Goal: Task Accomplishment & Management: Manage account settings

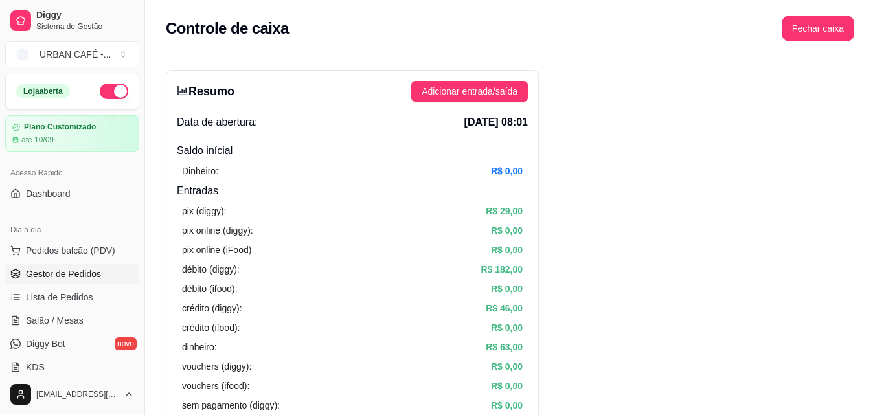
click at [94, 275] on span "Gestor de Pedidos" at bounding box center [63, 273] width 75 height 13
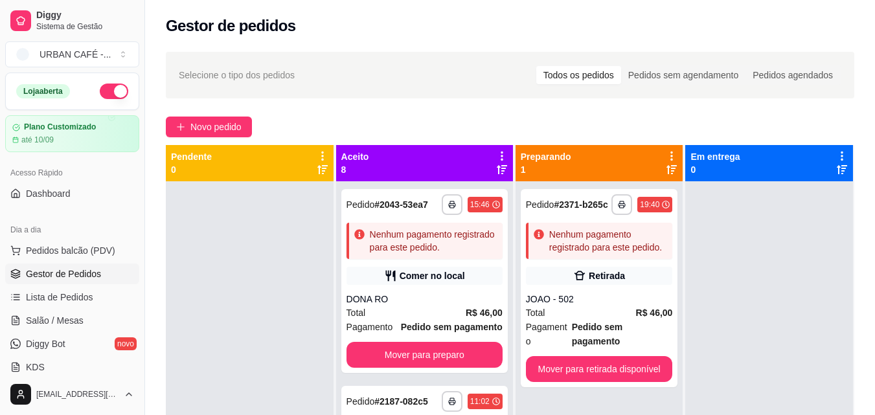
click at [94, 275] on span "Gestor de Pedidos" at bounding box center [63, 273] width 75 height 13
click at [209, 130] on span "Novo pedido" at bounding box center [215, 127] width 51 height 14
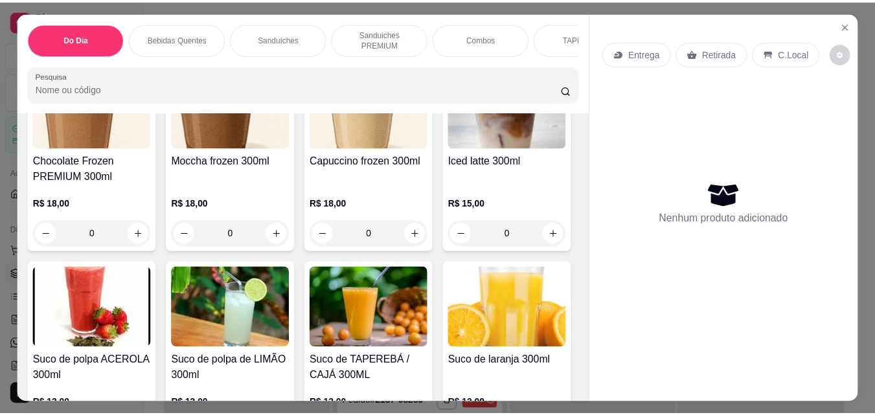
scroll to position [5420, 0]
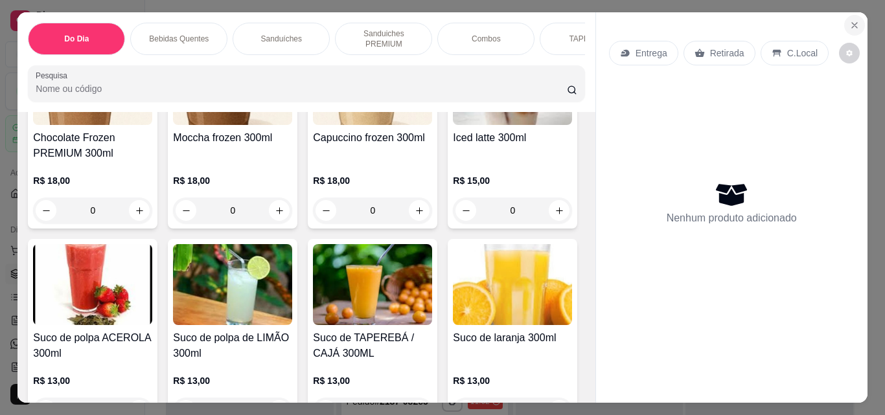
click at [852, 23] on icon "Close" at bounding box center [854, 25] width 5 height 5
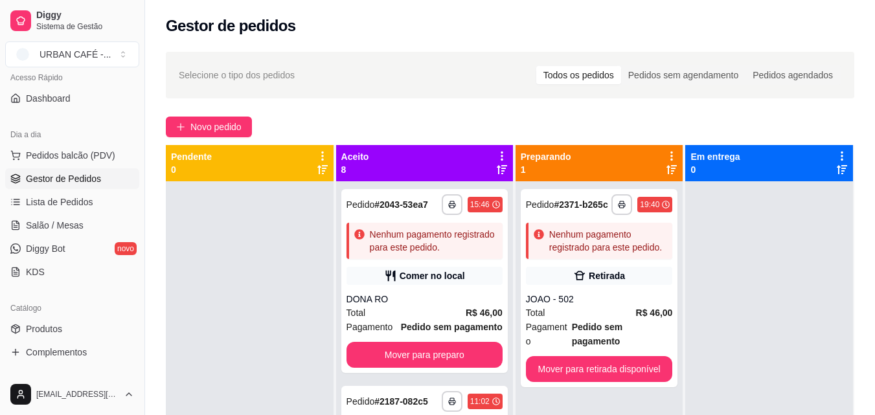
scroll to position [130, 0]
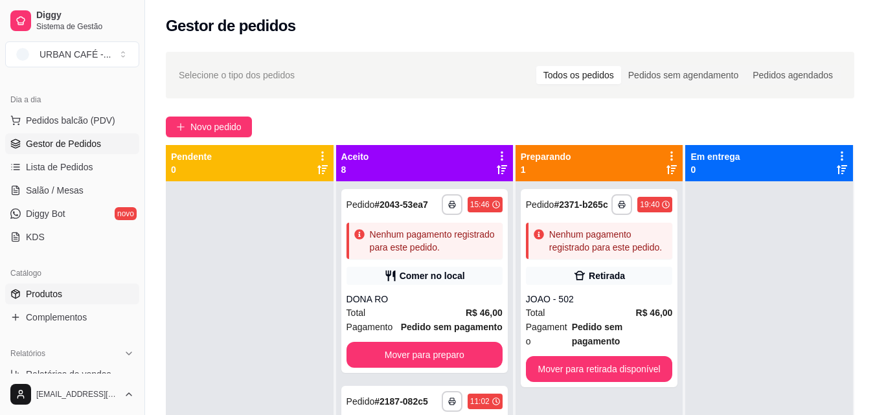
click at [56, 291] on span "Produtos" at bounding box center [44, 294] width 36 height 13
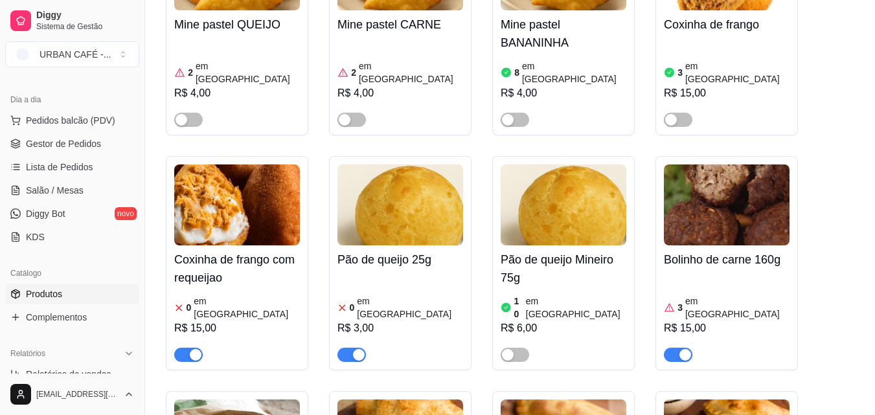
scroll to position [5648, 0]
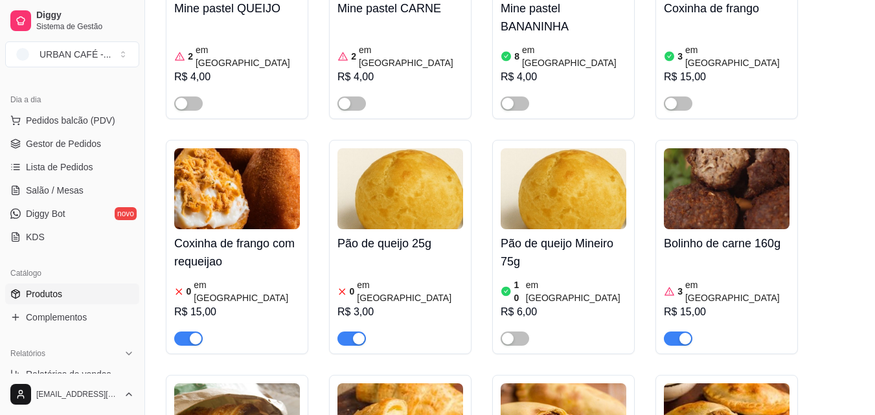
click at [242, 304] on div "R$ 15,00" at bounding box center [237, 312] width 126 height 16
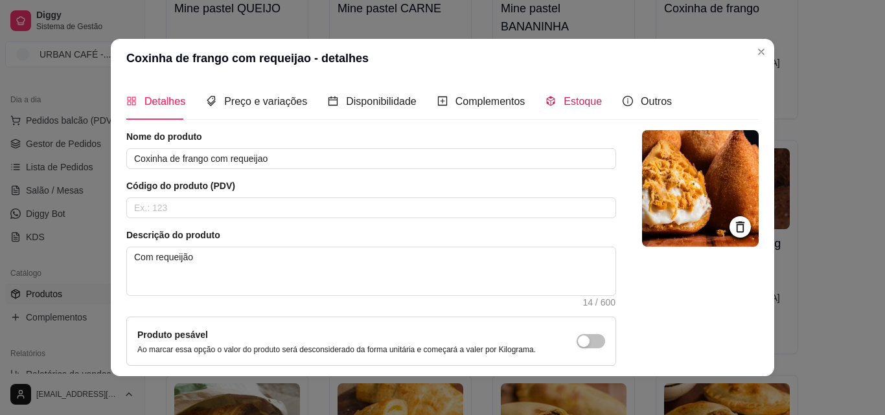
click at [576, 98] on span "Estoque" at bounding box center [582, 101] width 38 height 11
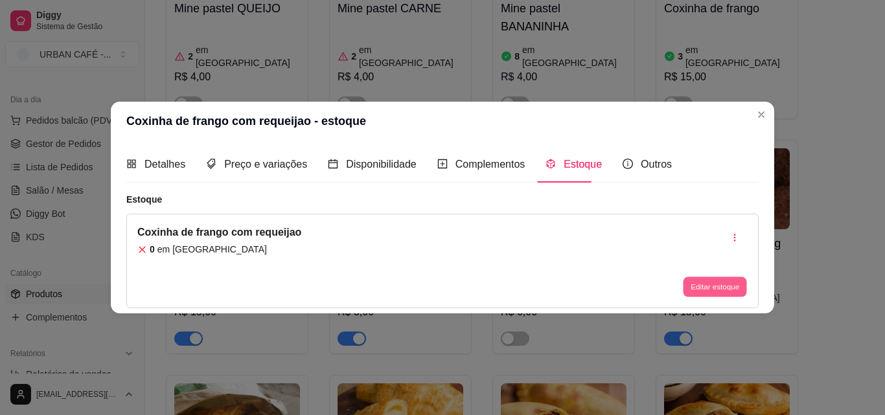
click at [716, 288] on button "Editar estoque" at bounding box center [714, 287] width 63 height 20
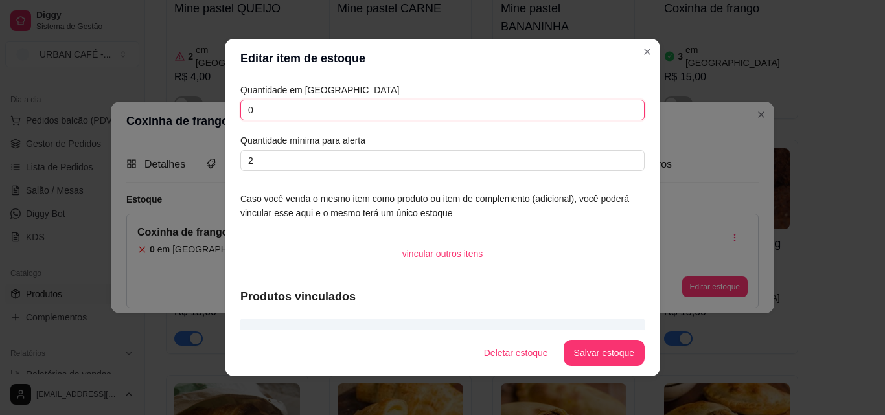
click at [343, 115] on input "0" at bounding box center [442, 110] width 404 height 21
type input "03"
click at [609, 352] on button "Salvar estoque" at bounding box center [603, 353] width 79 height 25
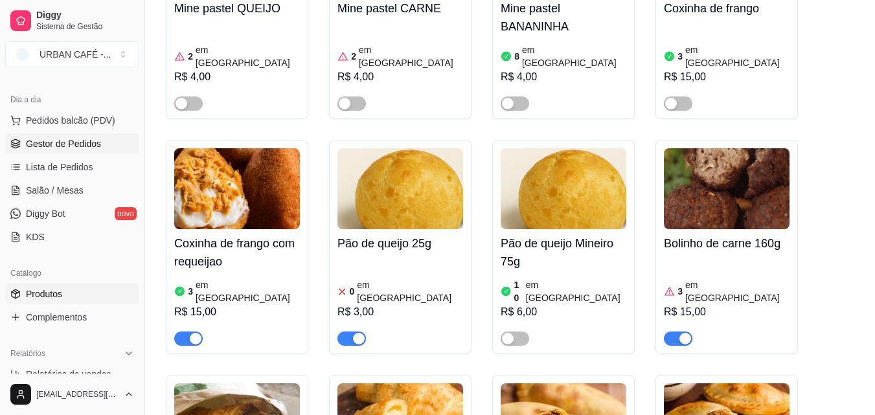
click at [95, 146] on span "Gestor de Pedidos" at bounding box center [63, 143] width 75 height 13
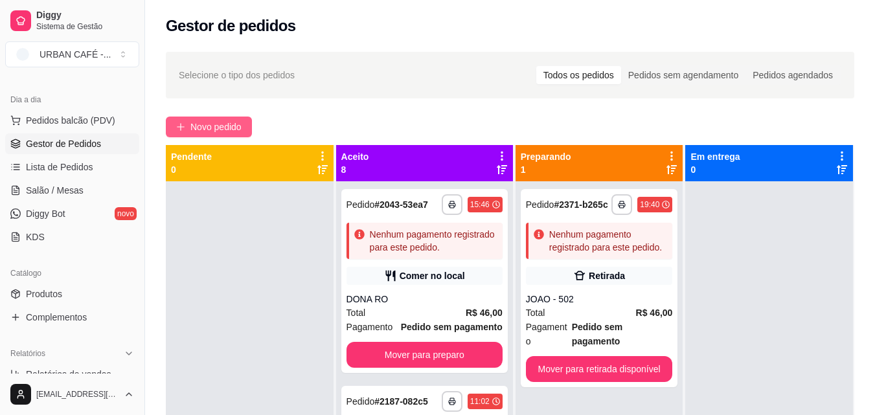
click at [227, 126] on span "Novo pedido" at bounding box center [215, 127] width 51 height 14
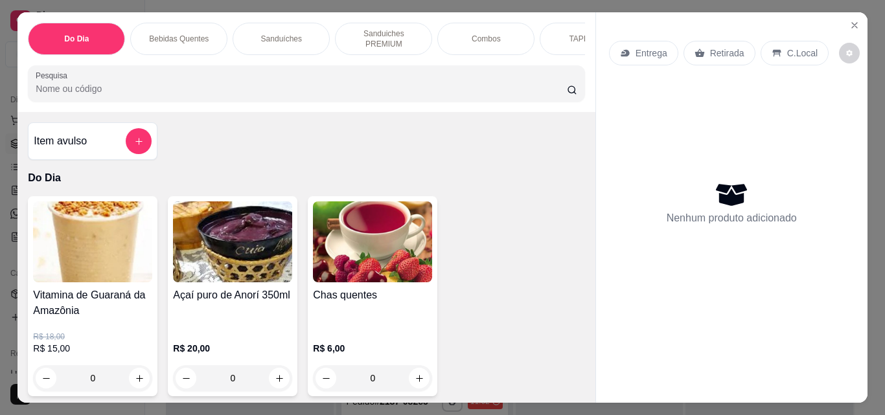
click at [330, 87] on input "Pesquisa" at bounding box center [301, 88] width 531 height 13
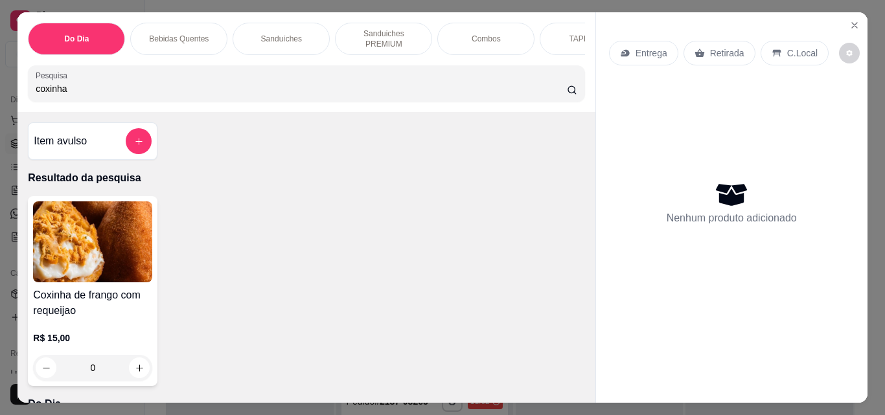
type input "coxinha"
click at [115, 250] on img at bounding box center [92, 241] width 119 height 81
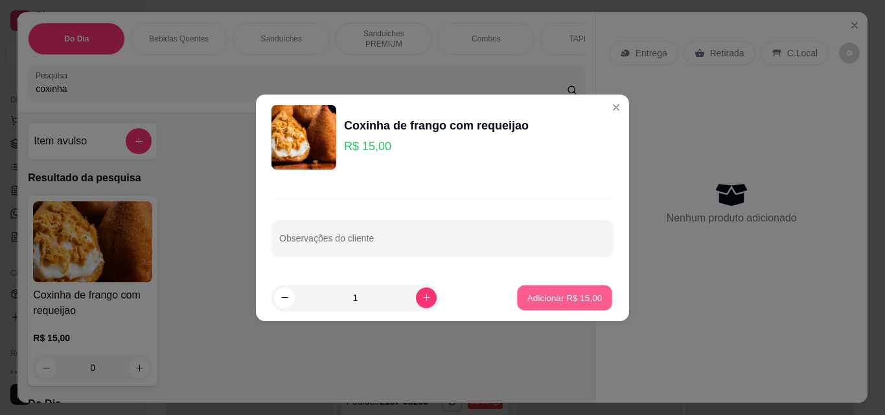
click at [527, 295] on p "Adicionar R$ 15,00" at bounding box center [564, 297] width 75 height 12
type input "1"
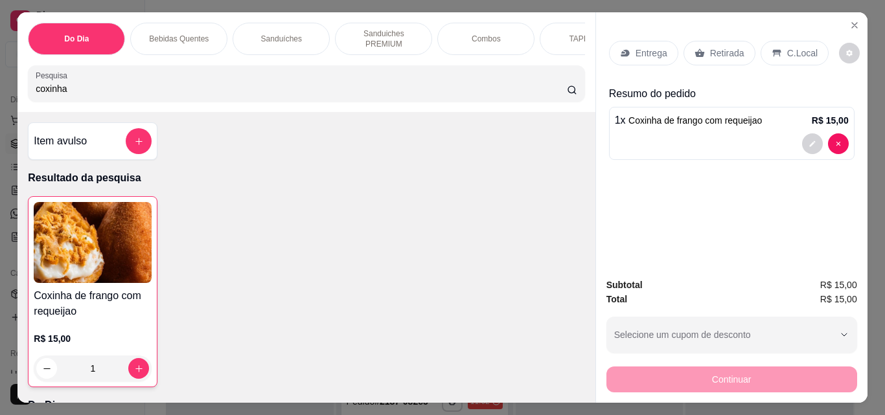
click at [710, 49] on p "Retirada" at bounding box center [727, 53] width 34 height 13
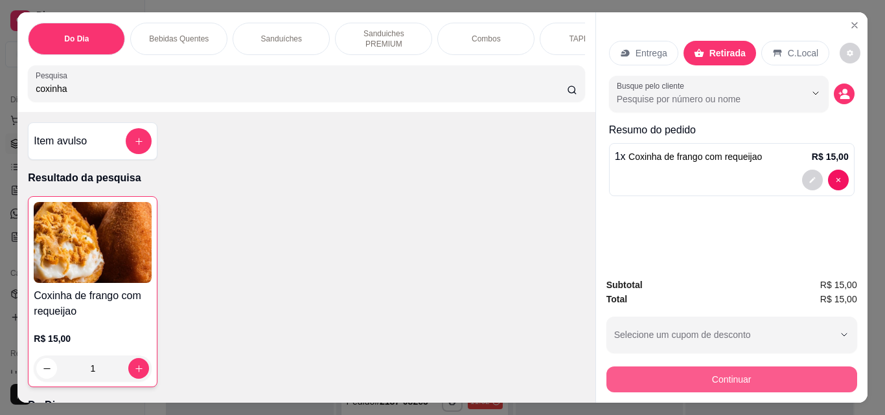
click at [718, 372] on button "Continuar" at bounding box center [731, 380] width 251 height 26
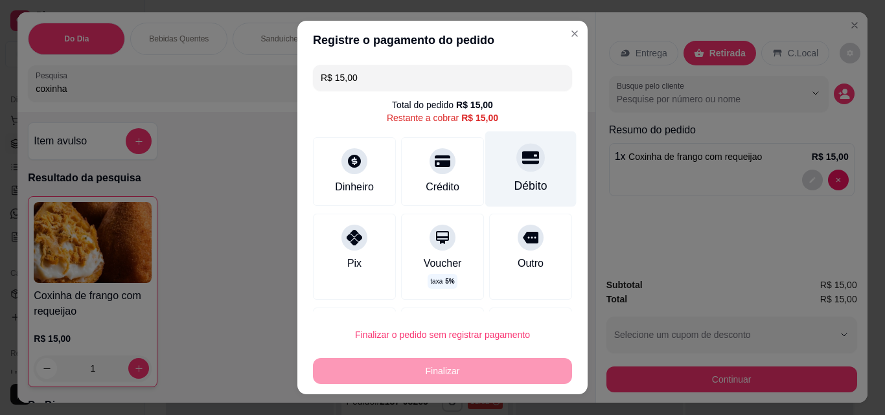
click at [516, 171] on div at bounding box center [530, 157] width 28 height 28
type input "R$ 0,00"
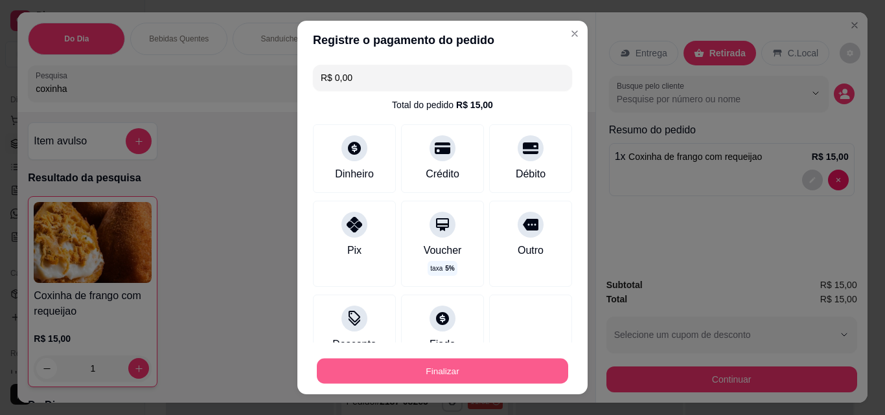
click at [487, 360] on button "Finalizar" at bounding box center [442, 371] width 251 height 25
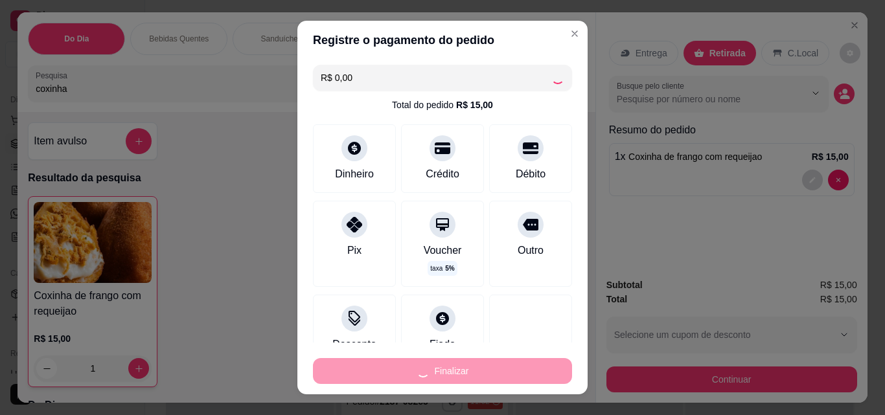
type input "0"
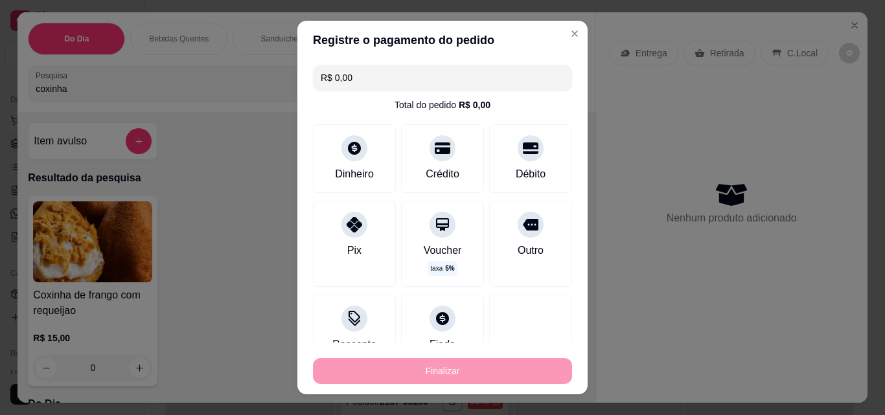
type input "-R$ 15,00"
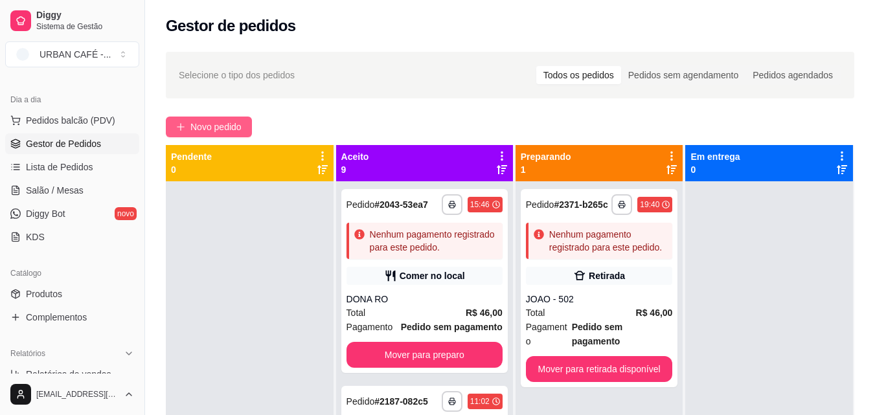
click at [219, 131] on span "Novo pedido" at bounding box center [215, 127] width 51 height 14
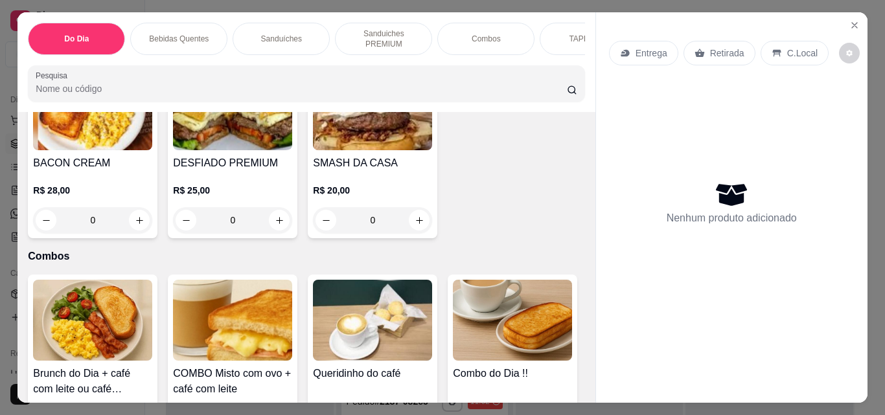
scroll to position [1628, 0]
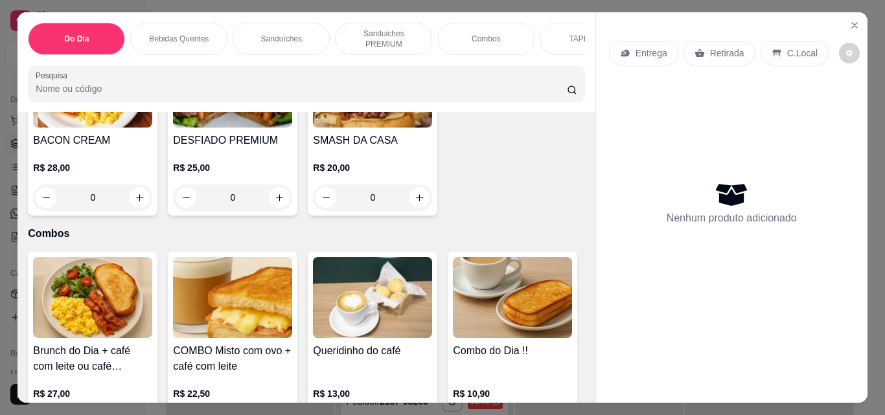
type input "1"
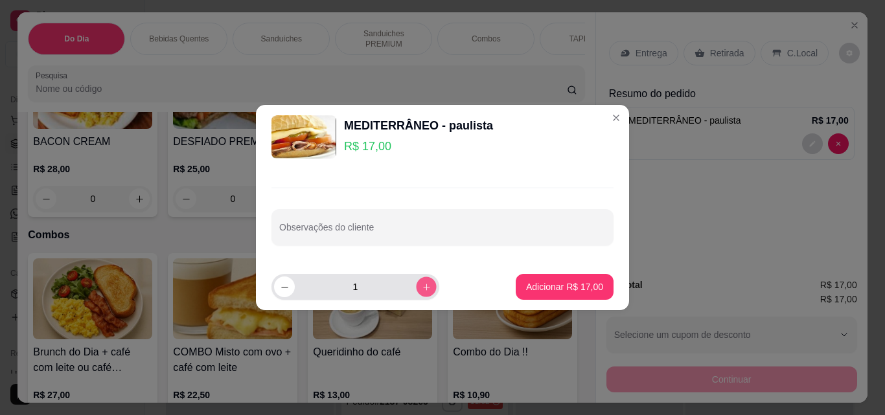
click at [416, 289] on button "increase-product-quantity" at bounding box center [426, 287] width 20 height 20
type input "2"
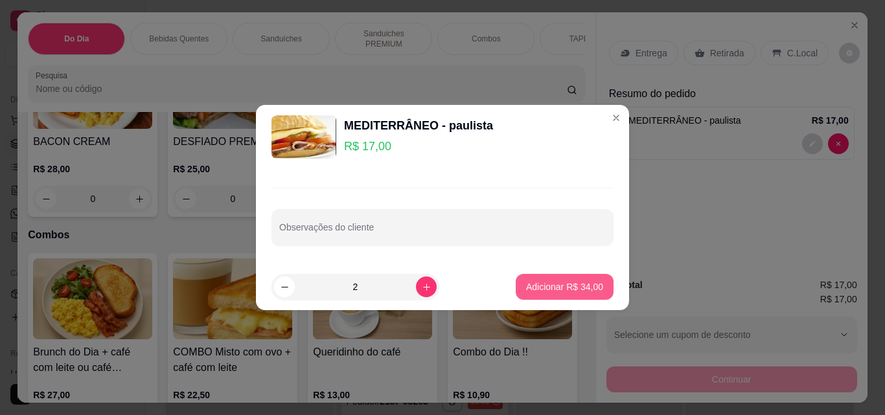
click at [545, 286] on p "Adicionar R$ 34,00" at bounding box center [564, 286] width 77 height 13
type input "3"
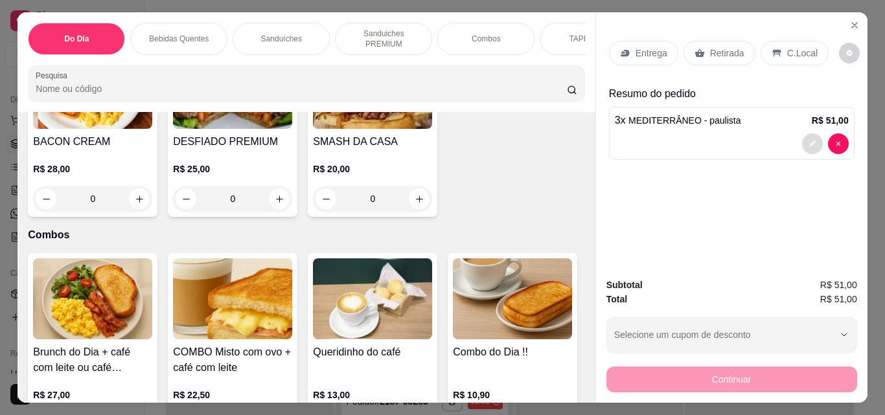
click at [802, 142] on button "decrease-product-quantity" at bounding box center [812, 143] width 21 height 21
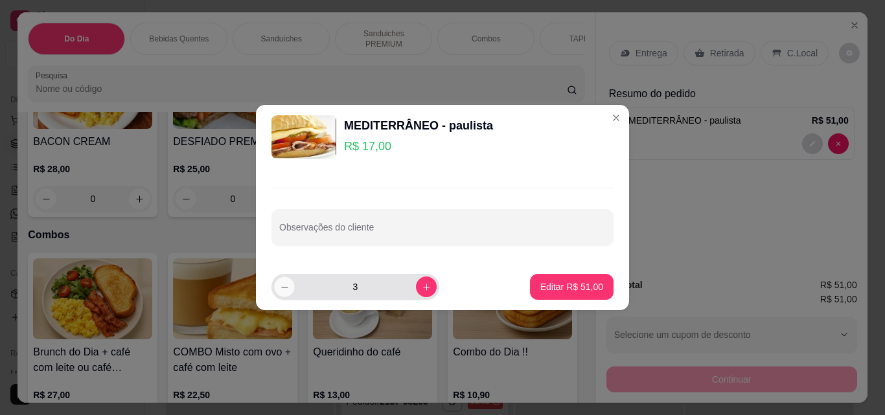
click at [287, 282] on icon "decrease-product-quantity" at bounding box center [285, 287] width 10 height 10
type input "2"
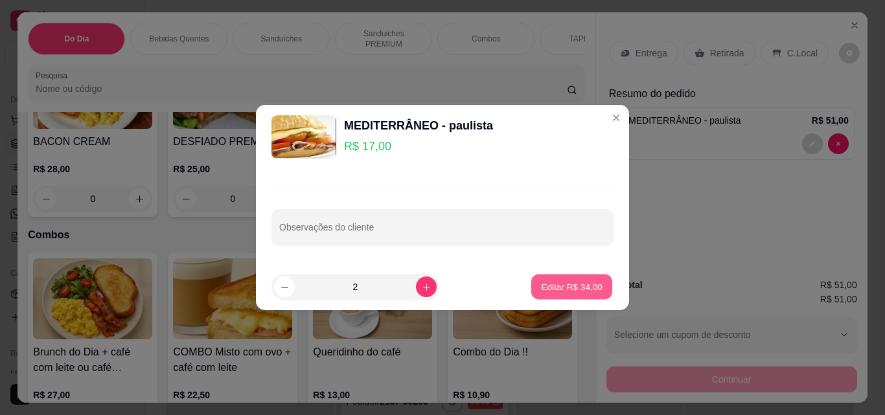
click at [574, 281] on p "Editar R$ 34,00" at bounding box center [571, 286] width 61 height 12
type input "2"
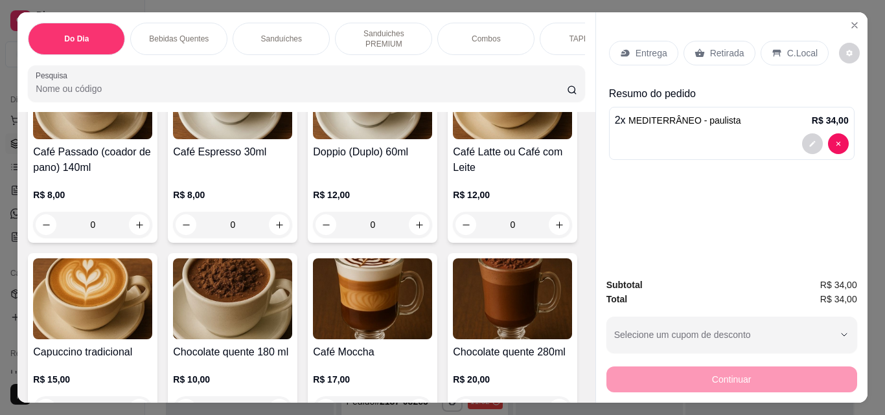
scroll to position [380, 0]
click at [275, 220] on icon "increase-product-quantity" at bounding box center [280, 225] width 10 height 10
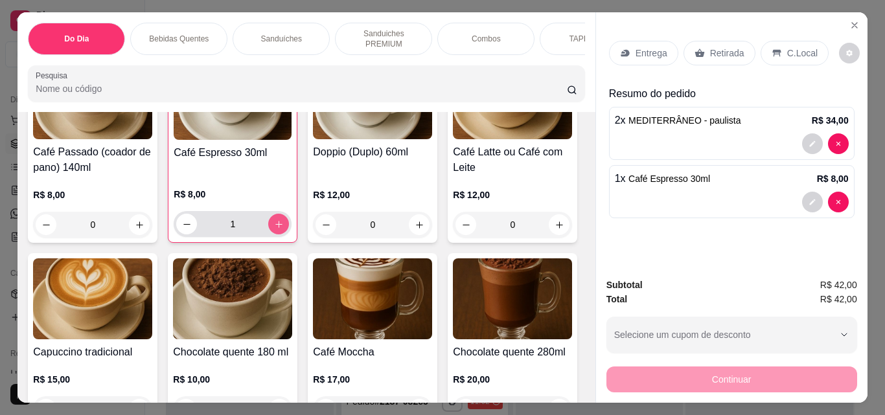
click at [275, 220] on icon "increase-product-quantity" at bounding box center [279, 225] width 10 height 10
type input "2"
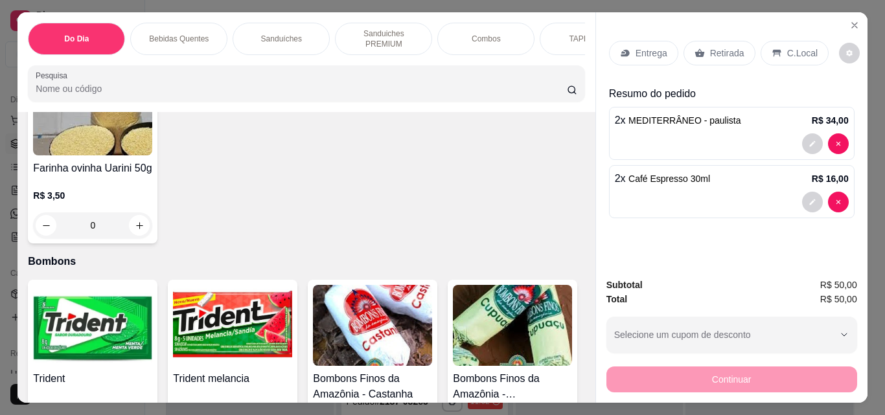
scroll to position [7083, 0]
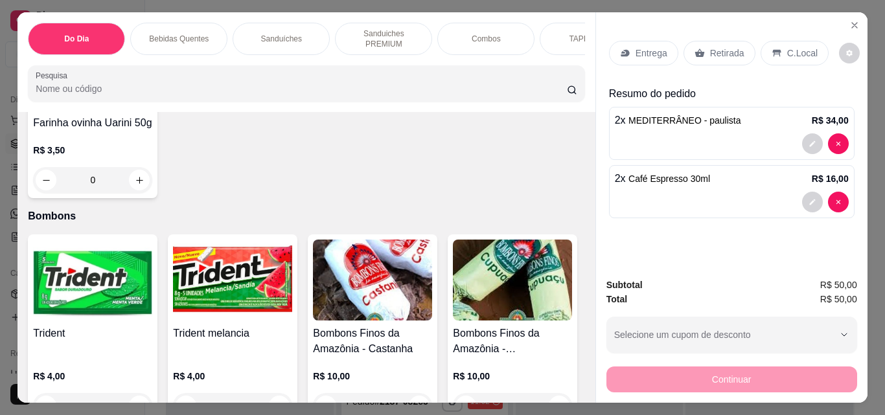
click at [575, 343] on div "Item avulso Do Dia Vitamina de Guaraná da Amazônia R$ 18,00 R$ 15,00 0 Açaí pur…" at bounding box center [305, 257] width 577 height 291
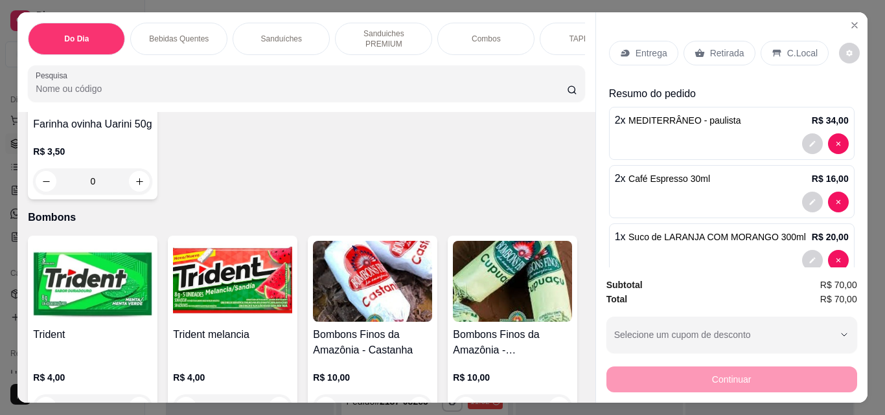
type input "2"
click at [775, 46] on div "C.Local" at bounding box center [794, 53] width 68 height 25
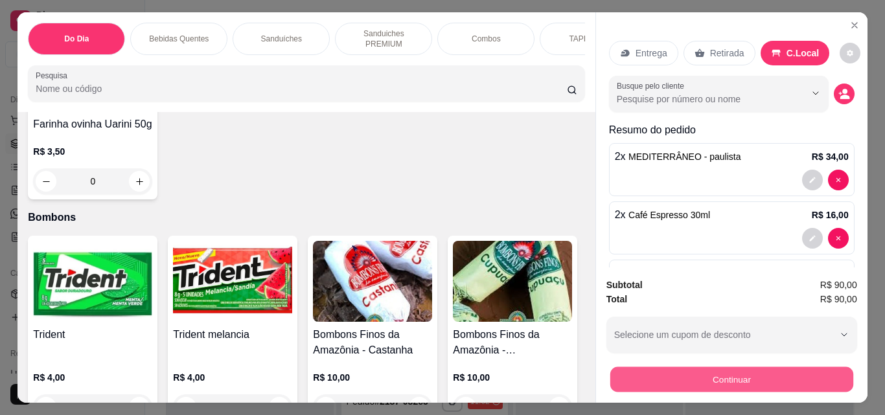
click at [707, 373] on button "Continuar" at bounding box center [730, 379] width 243 height 25
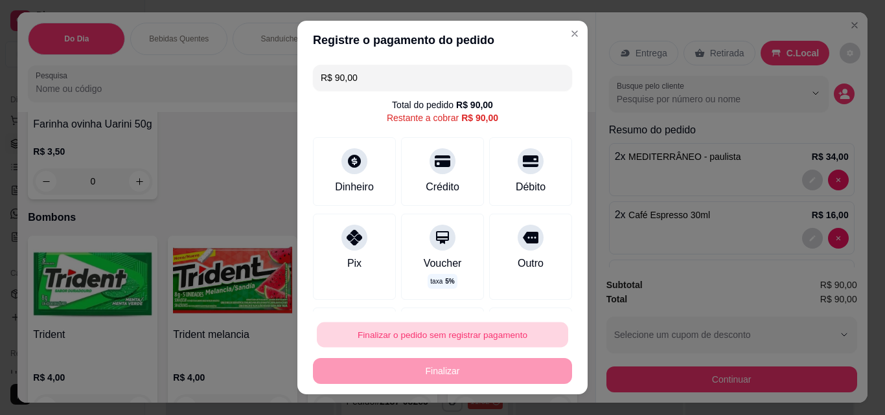
click at [461, 334] on button "Finalizar o pedido sem registrar pagamento" at bounding box center [442, 335] width 251 height 25
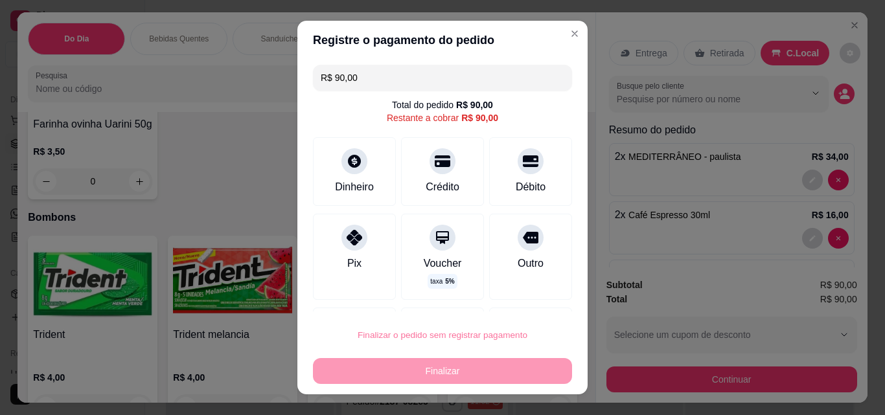
click at [523, 299] on button "Confirmar" at bounding box center [516, 297] width 46 height 19
type input "0"
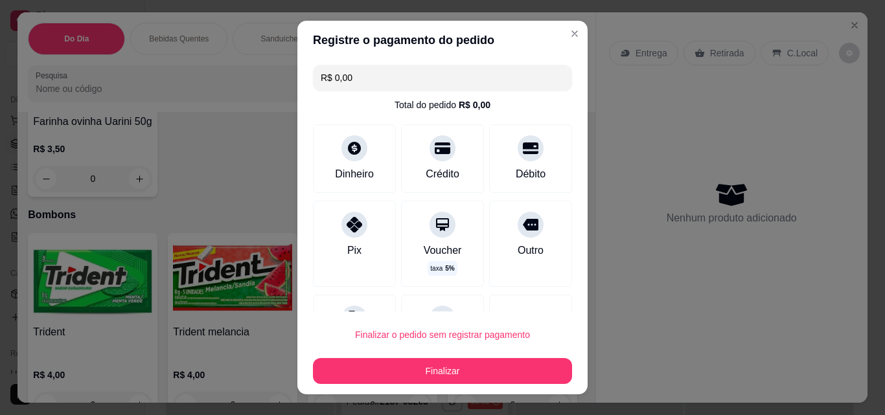
type input "R$ 0,00"
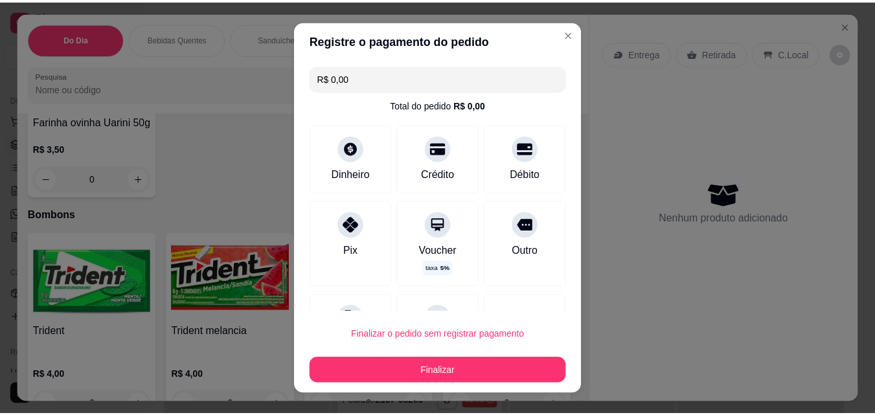
scroll to position [7067, 0]
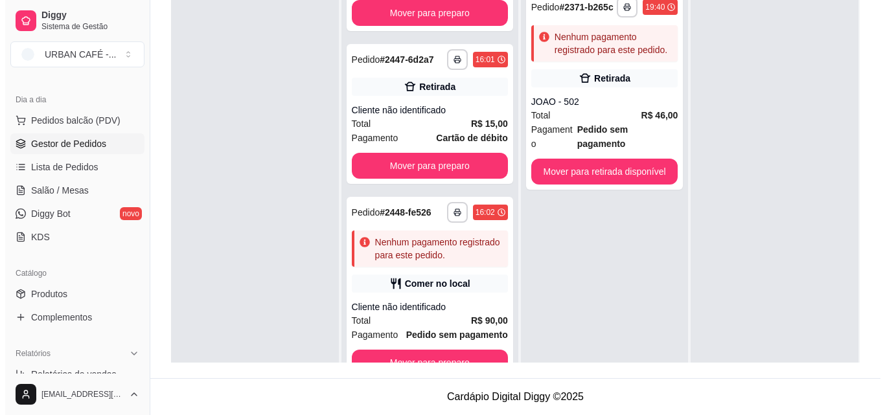
scroll to position [1800, 0]
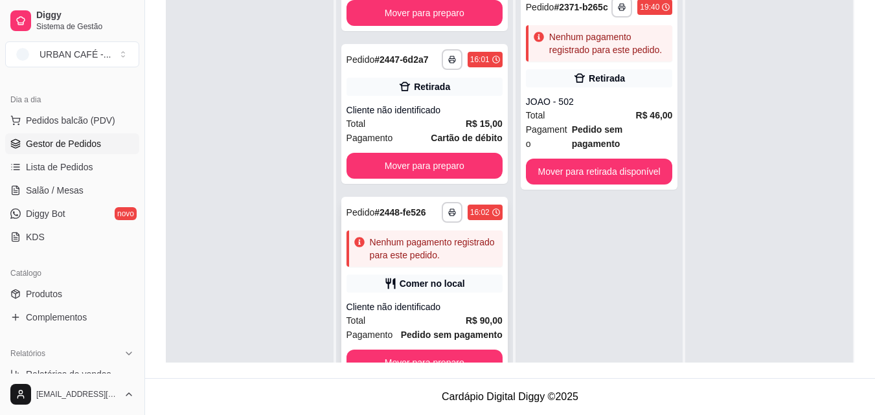
click at [454, 247] on div "Nenhum pagamento registrado para este pedido." at bounding box center [434, 249] width 128 height 26
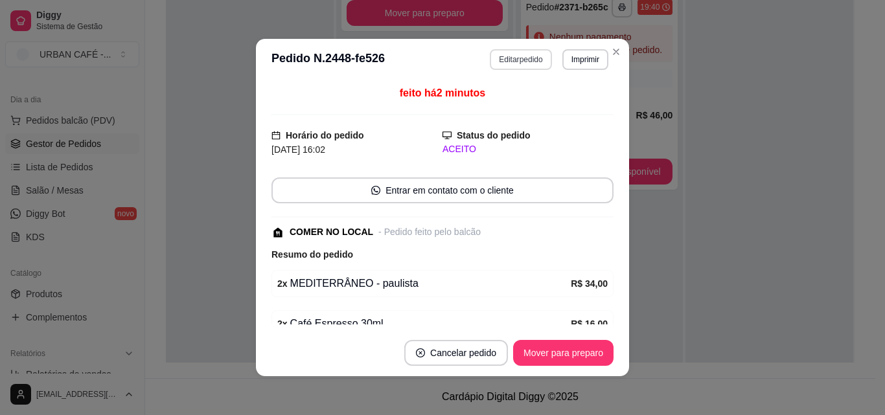
click at [525, 63] on button "Editar pedido" at bounding box center [521, 59] width 62 height 21
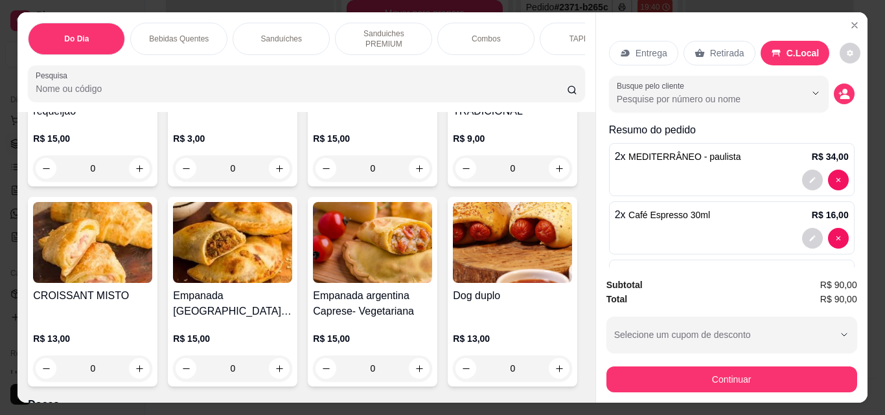
scroll to position [4872, 0]
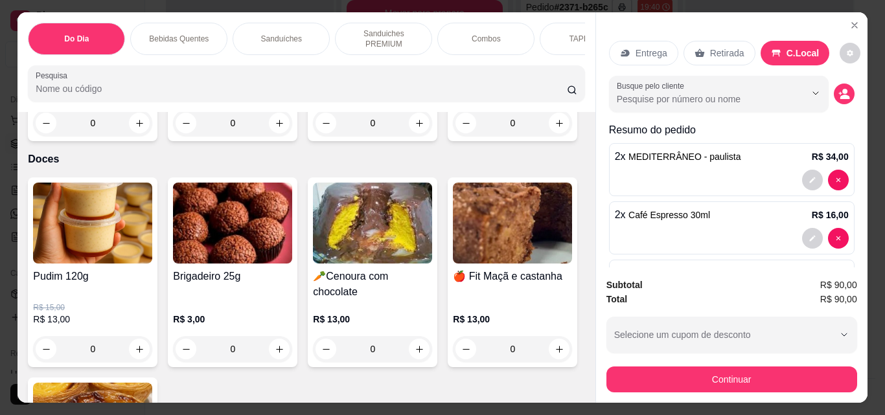
type input "1"
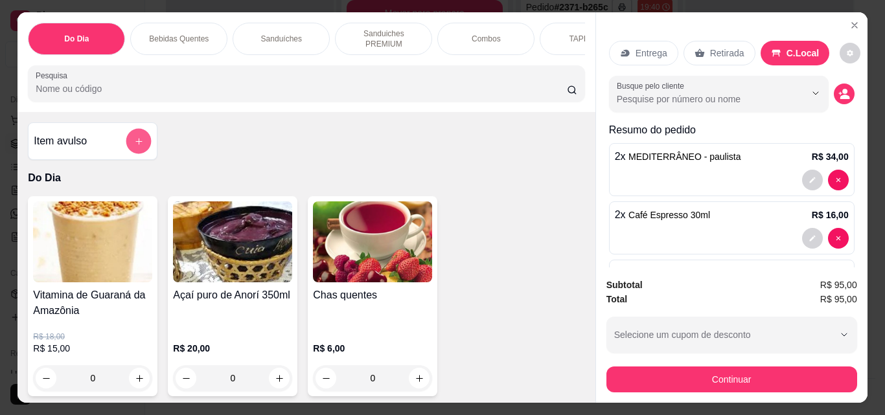
click at [134, 137] on icon "add-separate-item" at bounding box center [139, 142] width 10 height 10
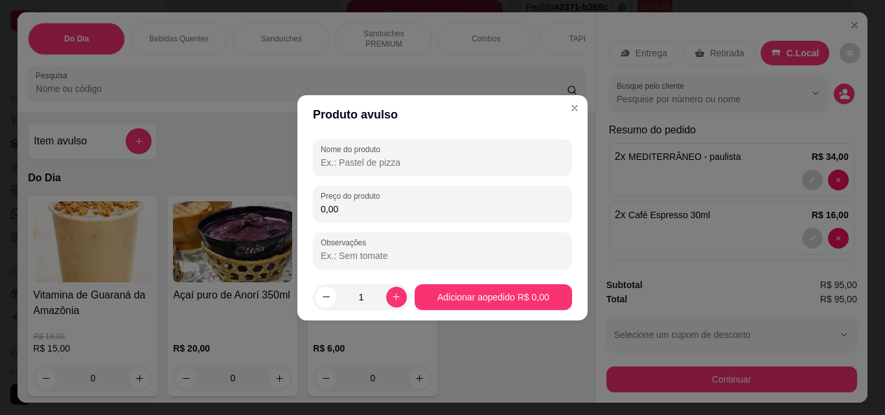
click at [386, 161] on input "Nome do produto" at bounding box center [443, 162] width 244 height 13
type input "agua sem gas"
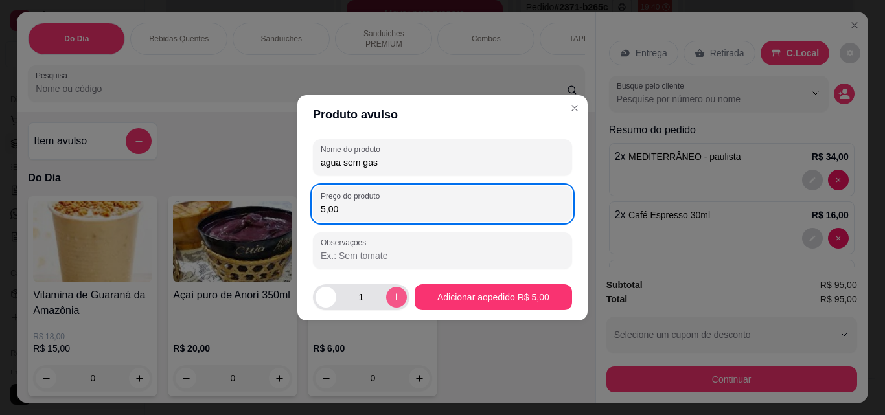
type input "5,00"
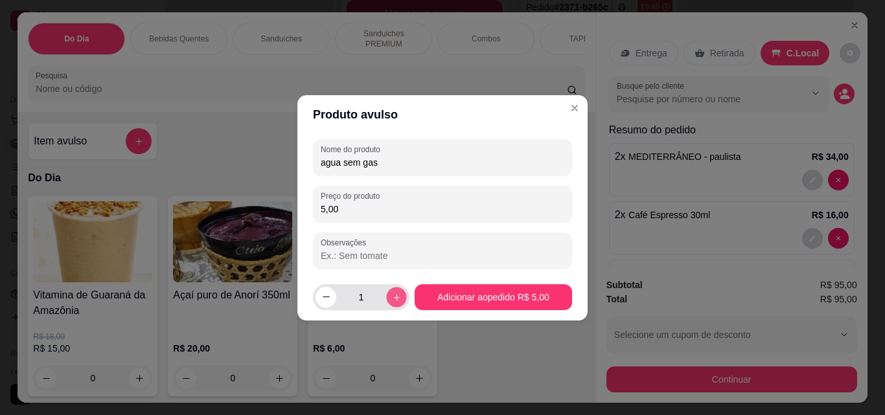
click at [391, 294] on icon "increase-product-quantity" at bounding box center [396, 297] width 10 height 10
type input "2"
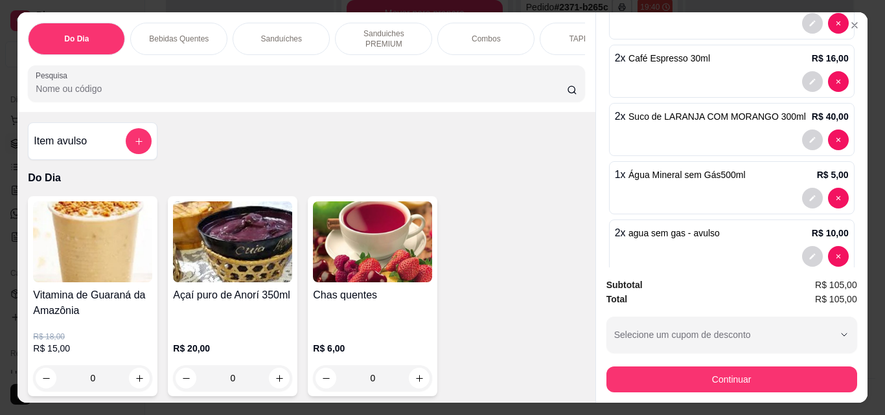
scroll to position [180, 0]
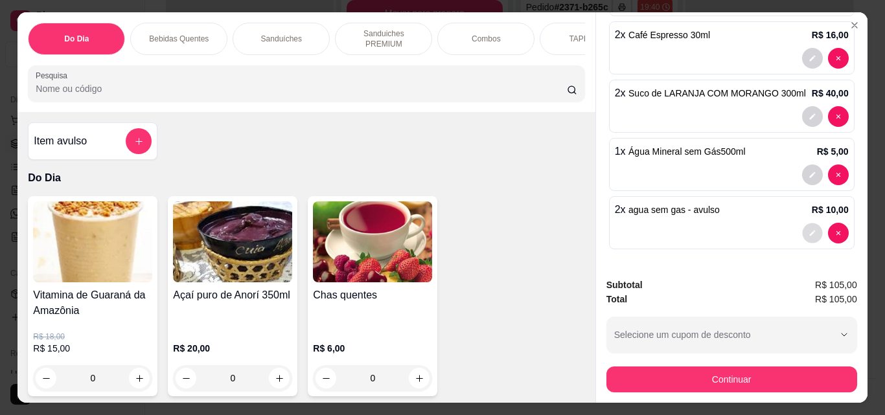
click at [808, 229] on icon "decrease-product-quantity" at bounding box center [812, 233] width 8 height 8
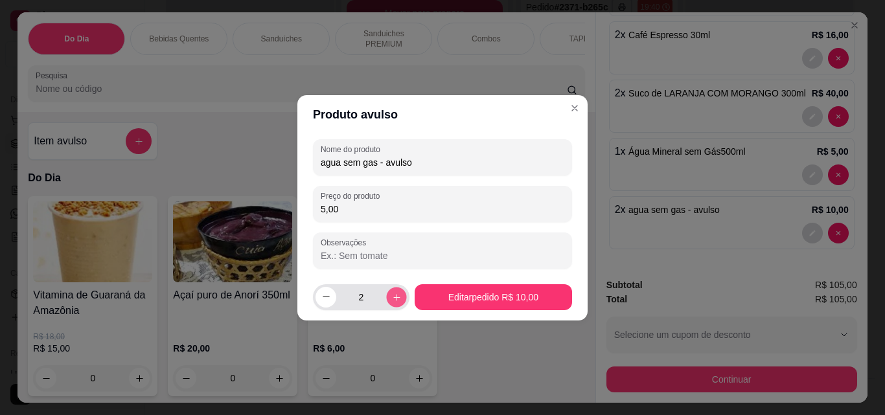
click at [387, 302] on button "increase-product-quantity" at bounding box center [396, 297] width 20 height 20
type input "3"
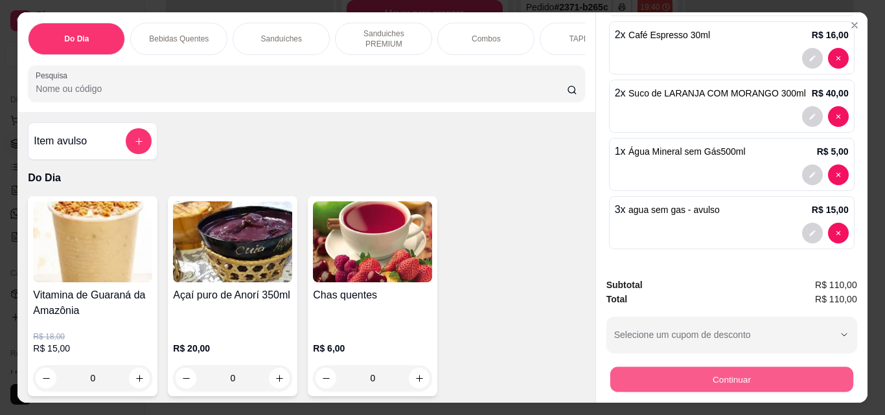
click at [720, 371] on button "Continuar" at bounding box center [730, 379] width 243 height 25
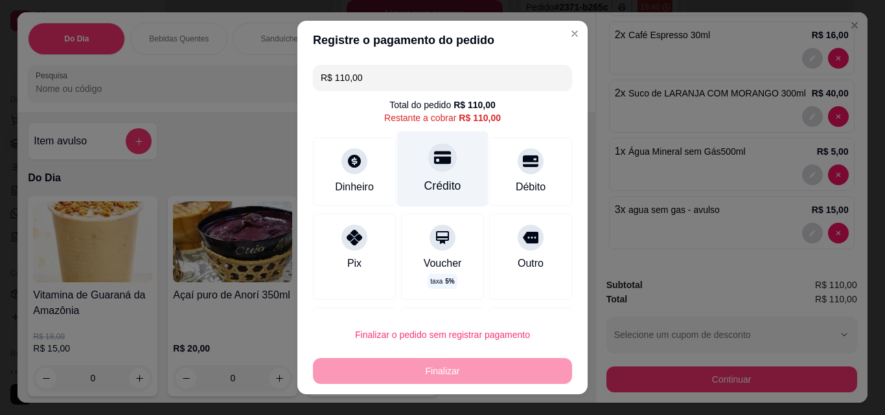
click at [440, 175] on div "Crédito" at bounding box center [442, 169] width 91 height 76
type input "R$ 0,00"
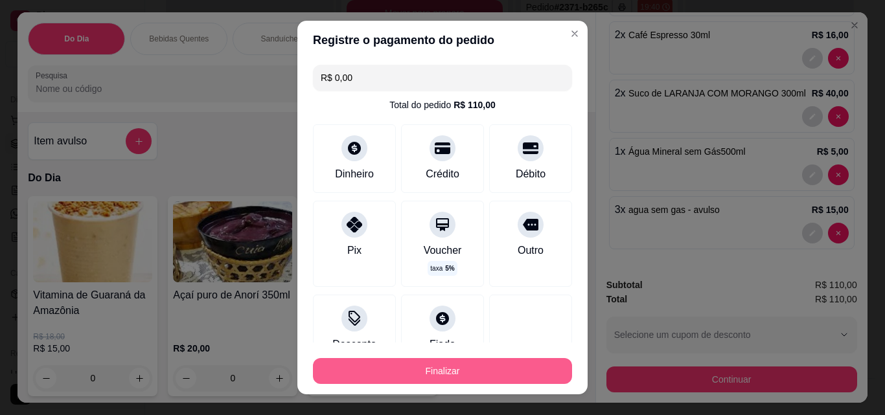
click at [472, 370] on button "Finalizar" at bounding box center [442, 371] width 259 height 26
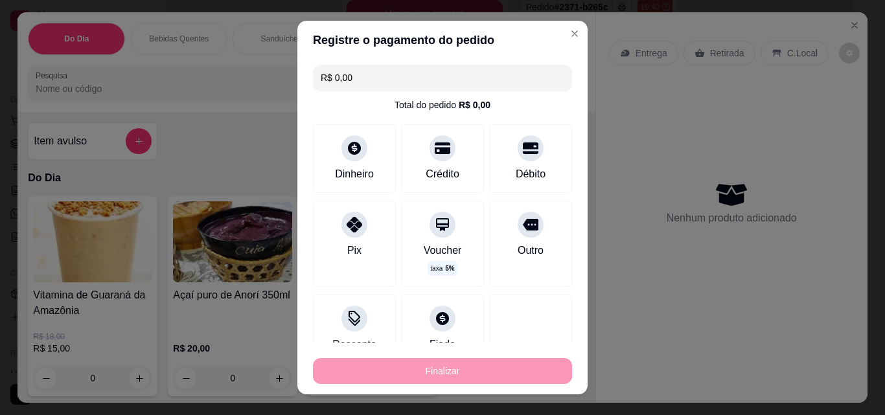
type input "0"
type input "-R$ 110,00"
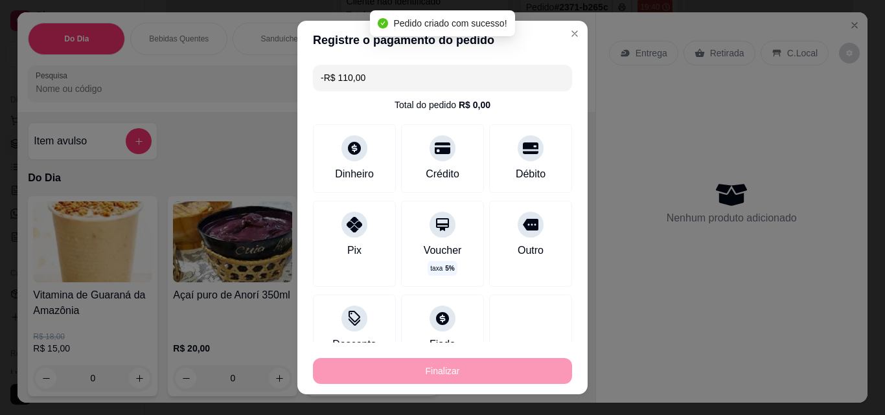
scroll to position [1729, 0]
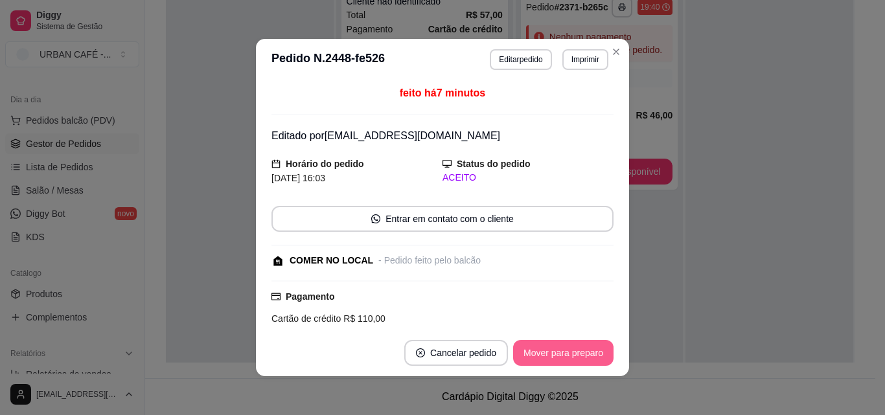
click at [585, 348] on button "Mover para preparo" at bounding box center [563, 353] width 100 height 26
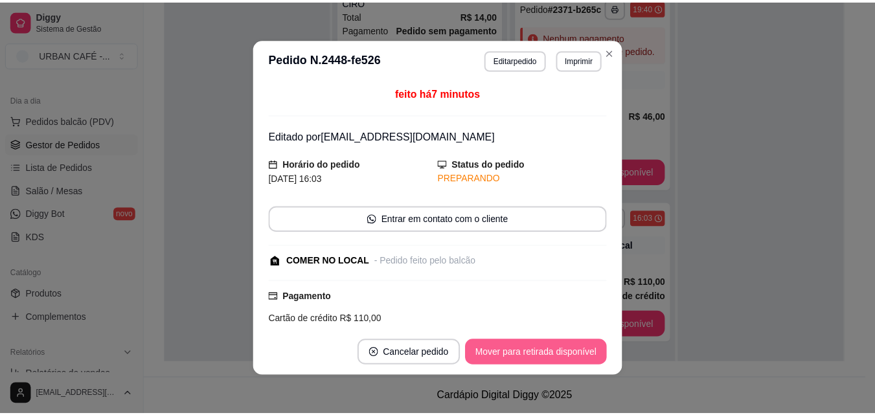
scroll to position [1565, 0]
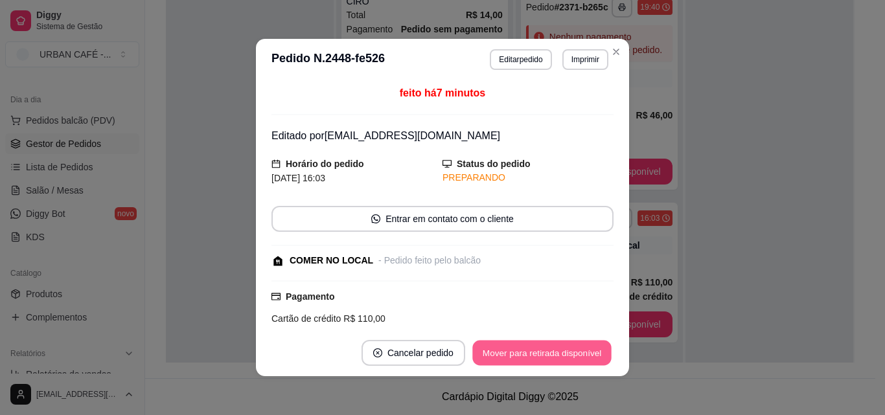
click at [561, 350] on button "Mover para retirada disponível" at bounding box center [541, 353] width 139 height 25
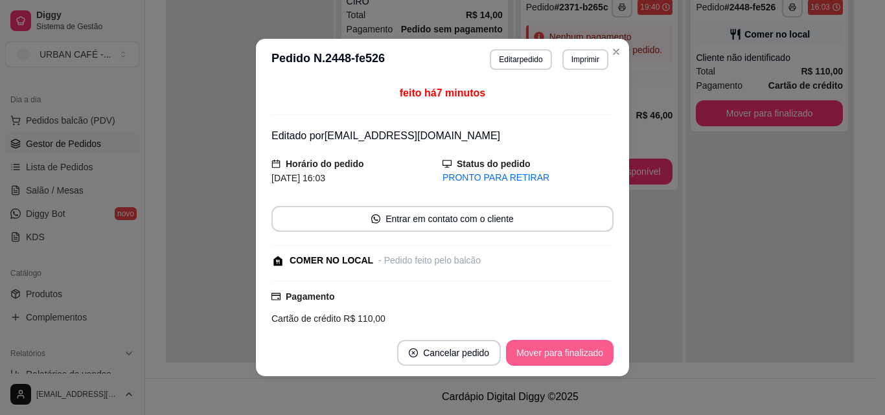
click at [561, 350] on button "Mover para finalizado" at bounding box center [560, 353] width 108 height 26
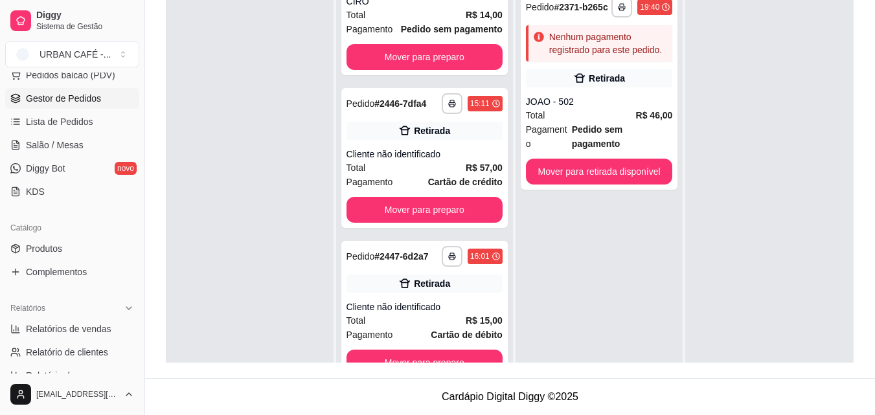
scroll to position [137, 0]
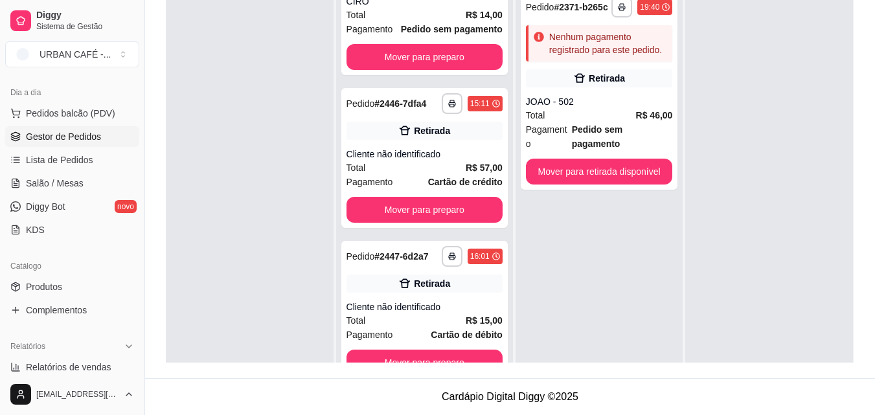
click at [101, 140] on link "Gestor de Pedidos" at bounding box center [72, 136] width 134 height 21
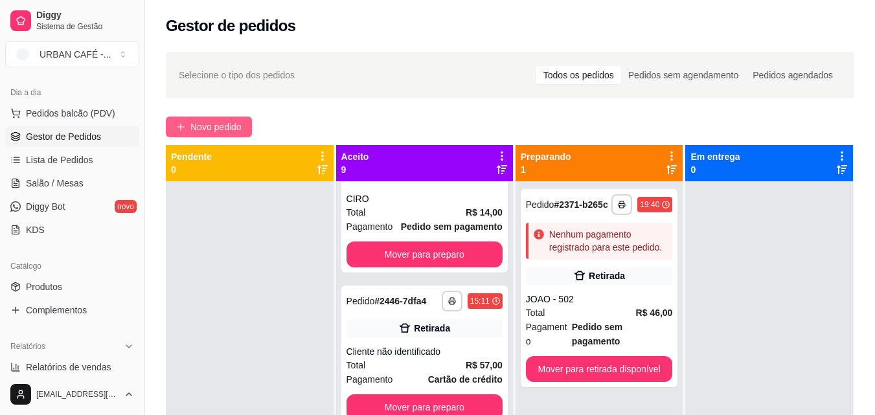
click at [230, 124] on span "Novo pedido" at bounding box center [215, 127] width 51 height 14
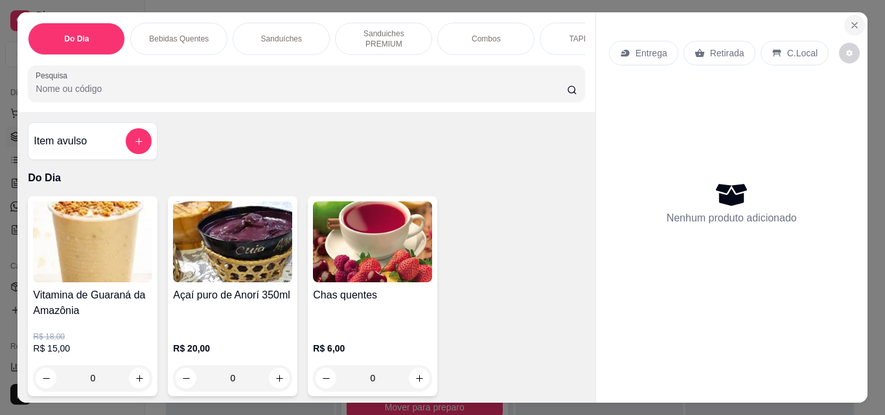
click at [850, 22] on icon "Close" at bounding box center [854, 25] width 10 height 10
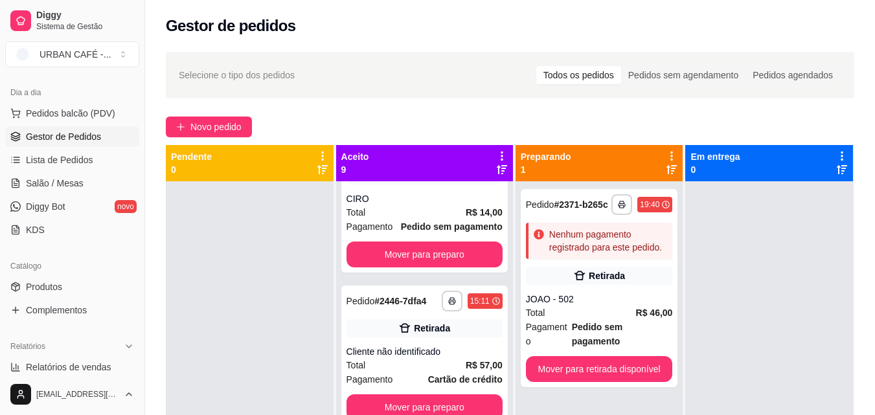
drag, startPoint x: 884, startPoint y: 228, endPoint x: 590, endPoint y: 71, distance: 333.2
click at [590, 71] on div "Todos os pedidos" at bounding box center [578, 75] width 85 height 18
click at [536, 66] on input "Todos os pedidos" at bounding box center [536, 66] width 0 height 0
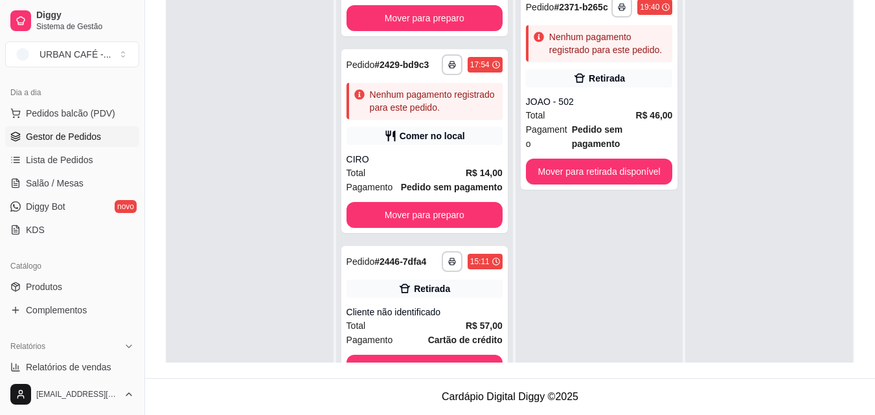
scroll to position [1113, 0]
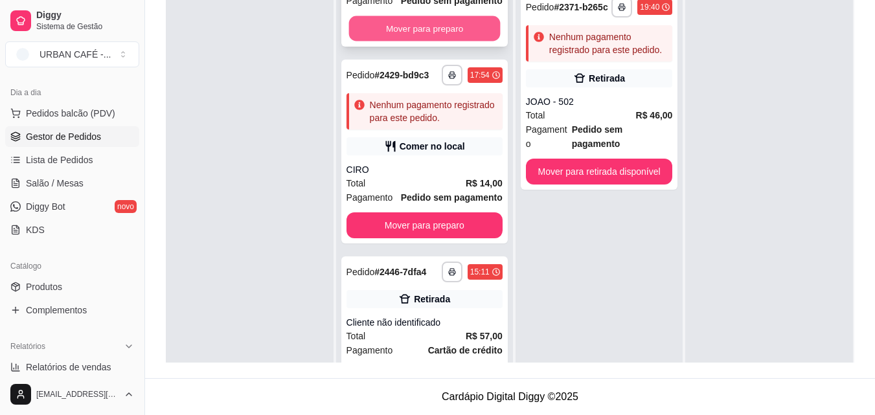
click at [440, 41] on button "Mover para preparo" at bounding box center [424, 28] width 152 height 25
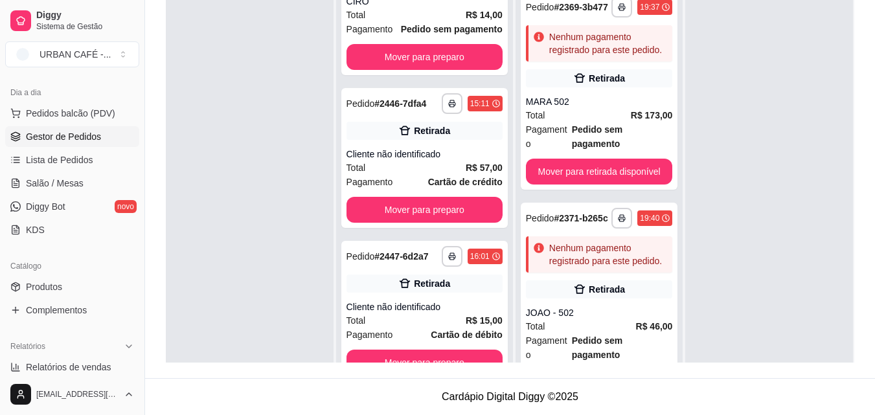
scroll to position [1164, 0]
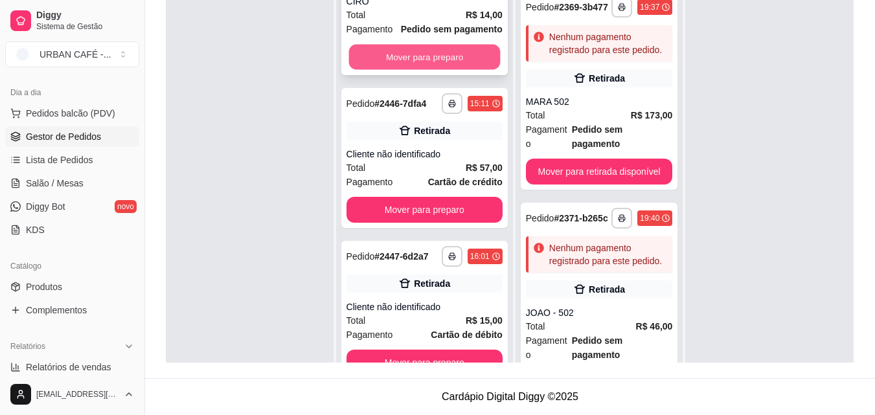
click at [453, 70] on button "Mover para preparo" at bounding box center [424, 57] width 152 height 25
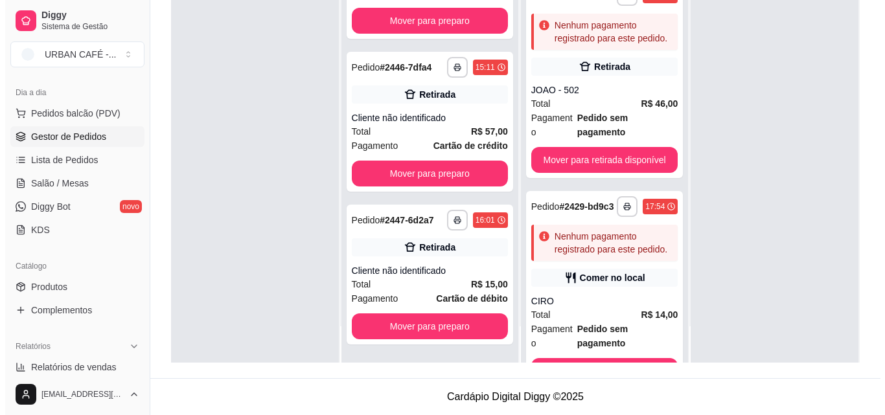
scroll to position [209, 0]
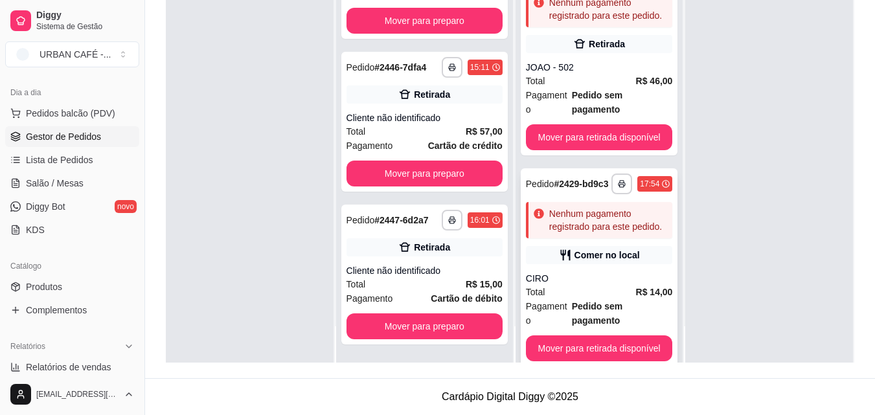
click at [609, 273] on div "CIRO" at bounding box center [599, 278] width 147 height 13
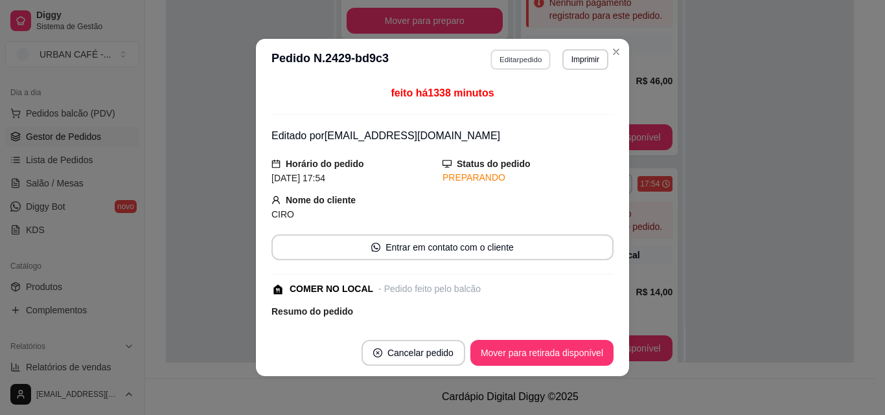
click at [527, 61] on button "Editar pedido" at bounding box center [521, 59] width 60 height 20
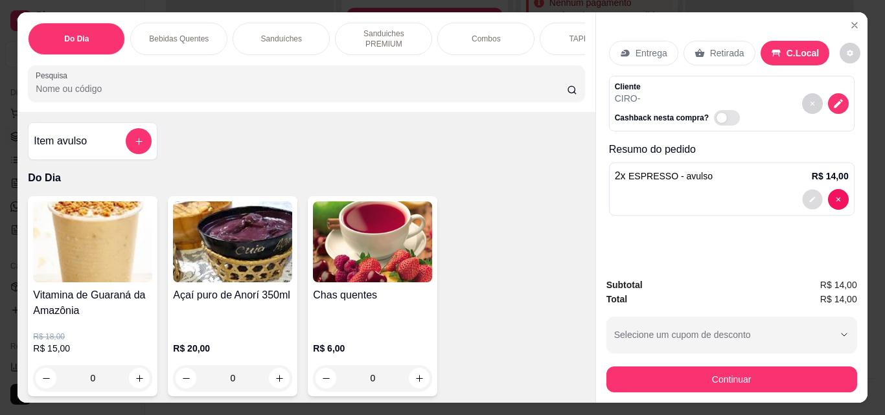
click at [806, 190] on button "decrease-product-quantity" at bounding box center [812, 200] width 20 height 20
click at [802, 195] on button "decrease-product-quantity" at bounding box center [812, 200] width 20 height 20
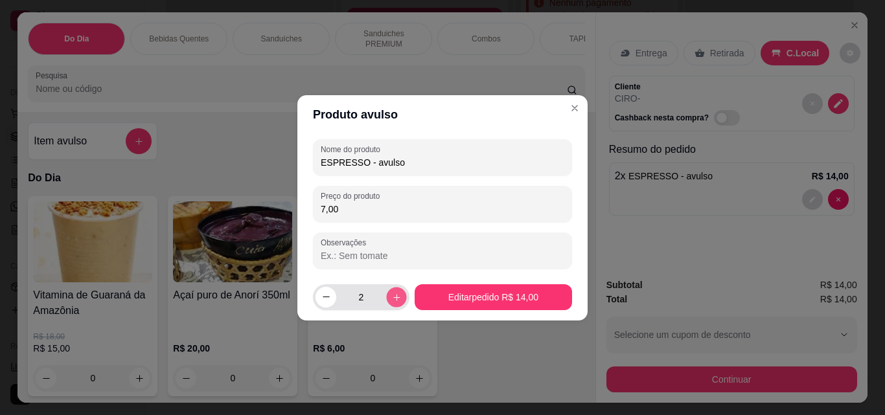
click at [393, 288] on button "increase-product-quantity" at bounding box center [396, 297] width 20 height 20
type input "3"
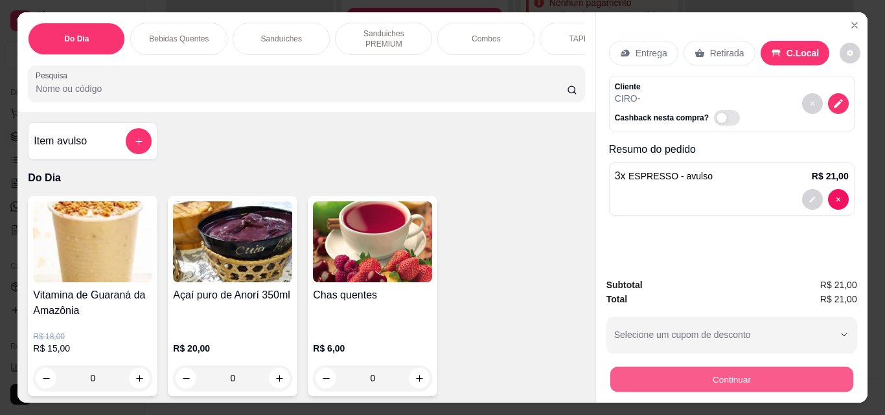
click at [750, 372] on button "Continuar" at bounding box center [730, 379] width 243 height 25
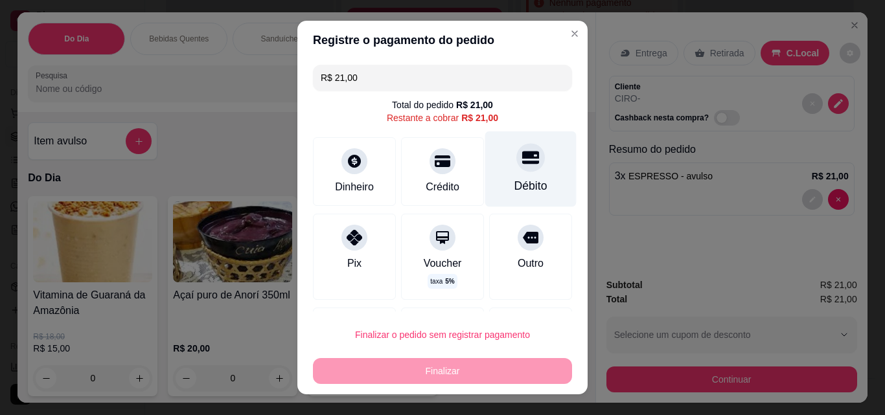
click at [516, 170] on div at bounding box center [530, 157] width 28 height 28
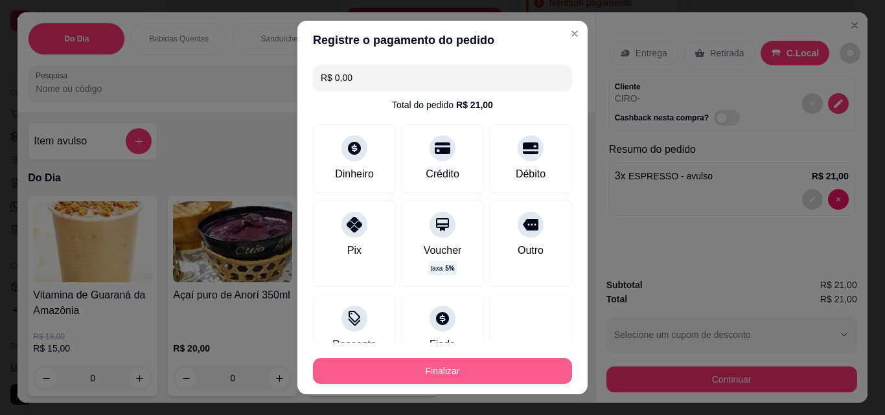
click at [475, 369] on button "Finalizar" at bounding box center [442, 371] width 259 height 26
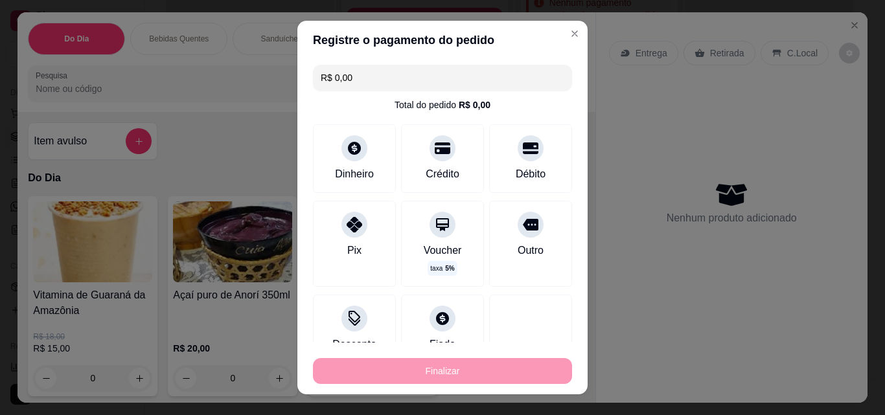
type input "-R$ 21,00"
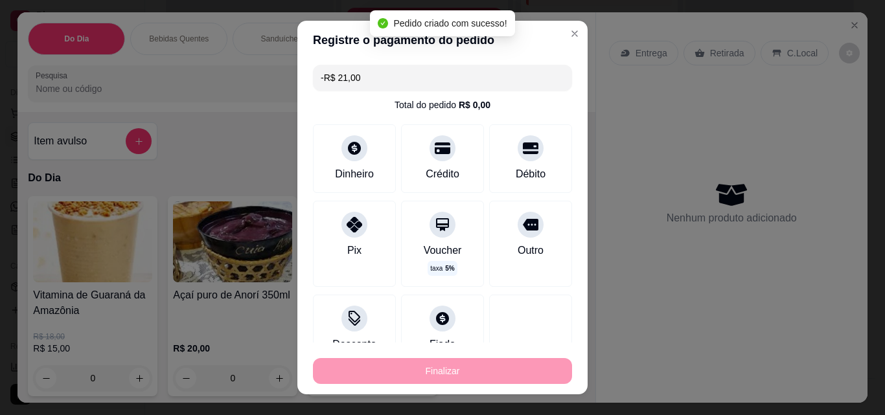
scroll to position [2, 0]
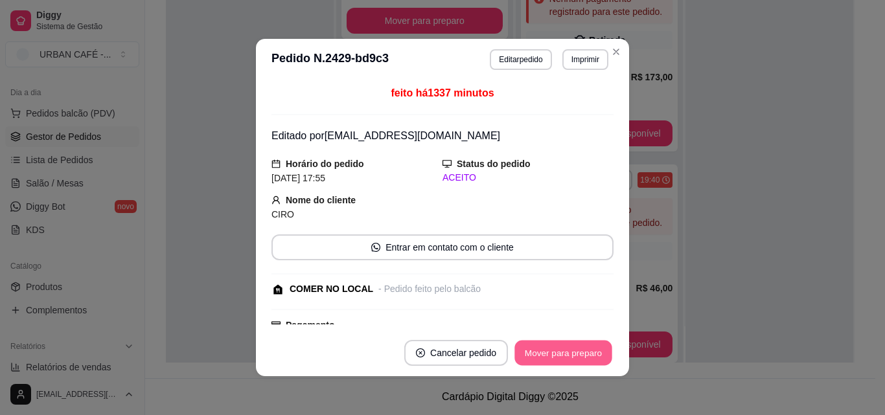
click at [574, 346] on button "Mover para preparo" at bounding box center [562, 353] width 97 height 25
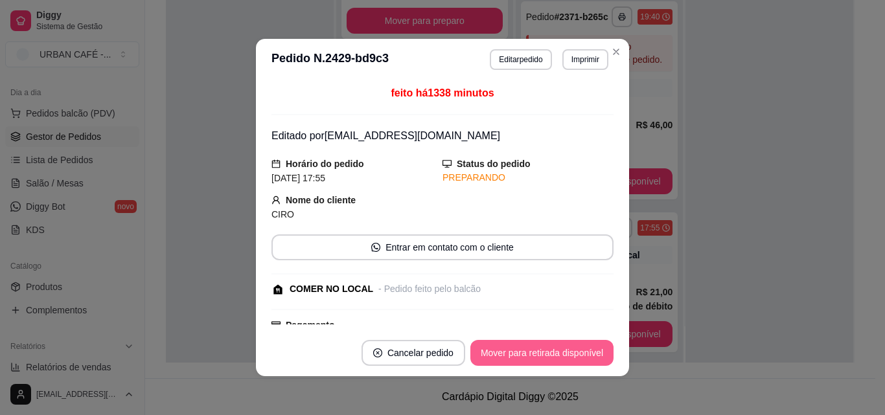
click at [580, 349] on button "Mover para retirada disponível" at bounding box center [541, 353] width 143 height 26
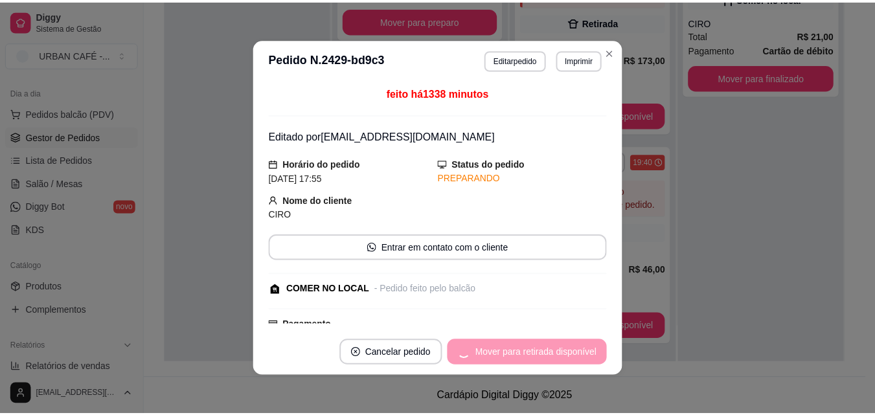
scroll to position [2, 0]
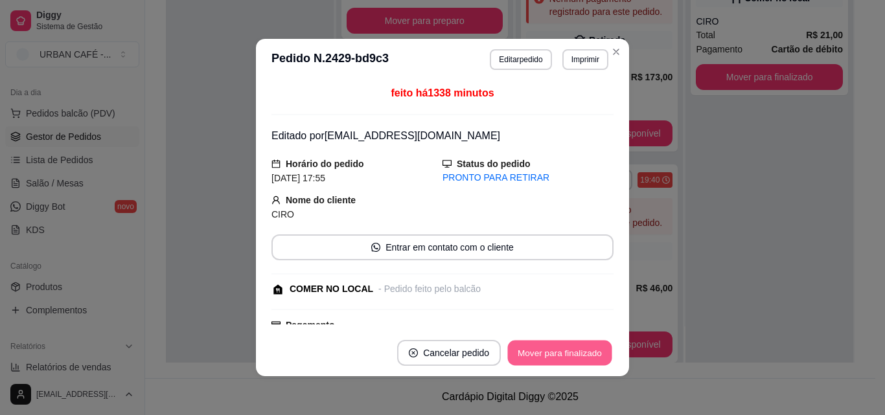
click at [580, 350] on button "Mover para finalizado" at bounding box center [560, 353] width 104 height 25
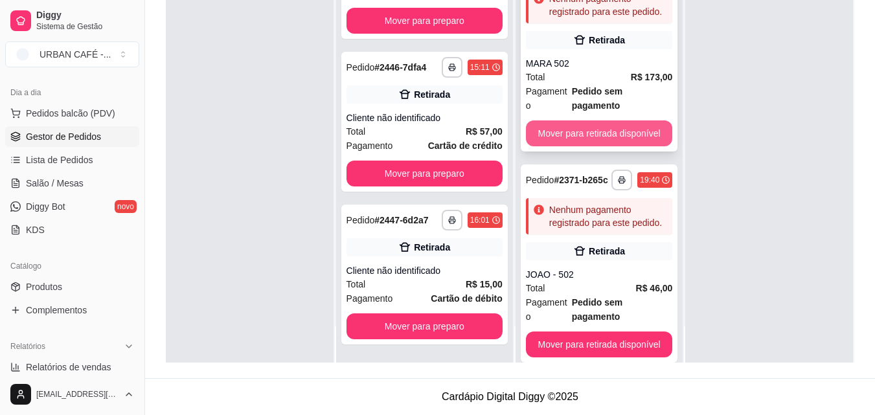
click at [618, 123] on button "Mover para retirada disponível" at bounding box center [599, 133] width 147 height 26
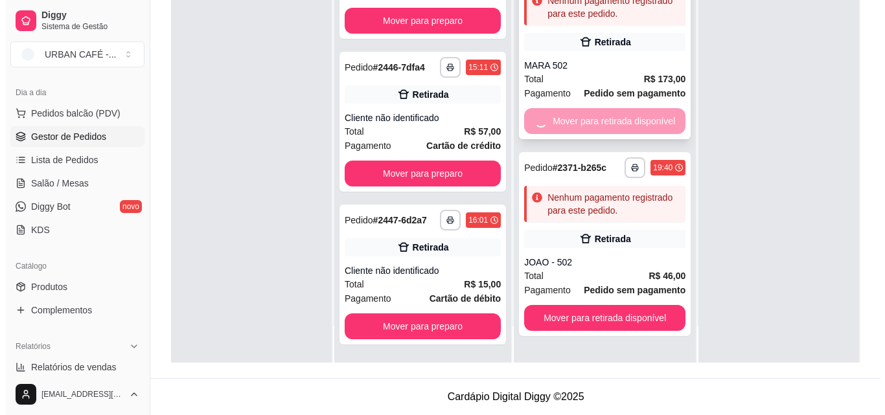
scroll to position [0, 0]
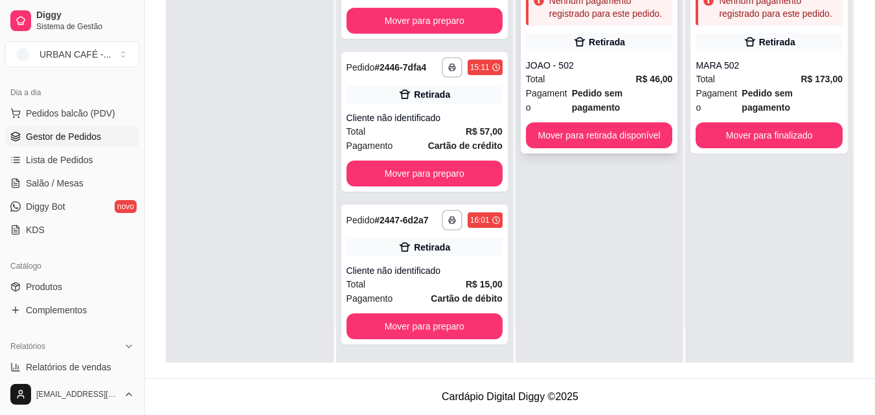
click at [636, 78] on strong "R$ 46,00" at bounding box center [654, 79] width 37 height 10
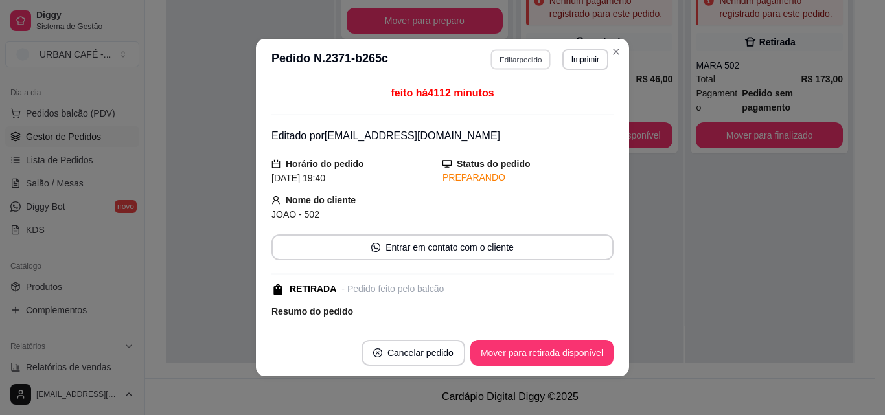
click at [520, 63] on button "Editar pedido" at bounding box center [521, 59] width 60 height 20
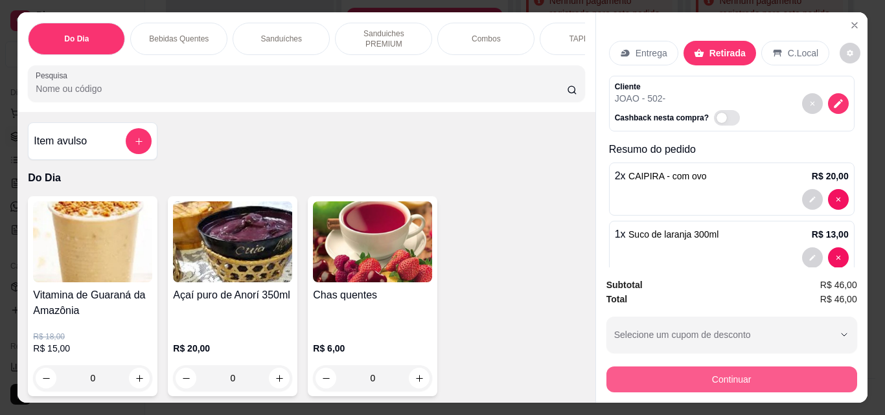
click at [745, 380] on button "Continuar" at bounding box center [731, 380] width 251 height 26
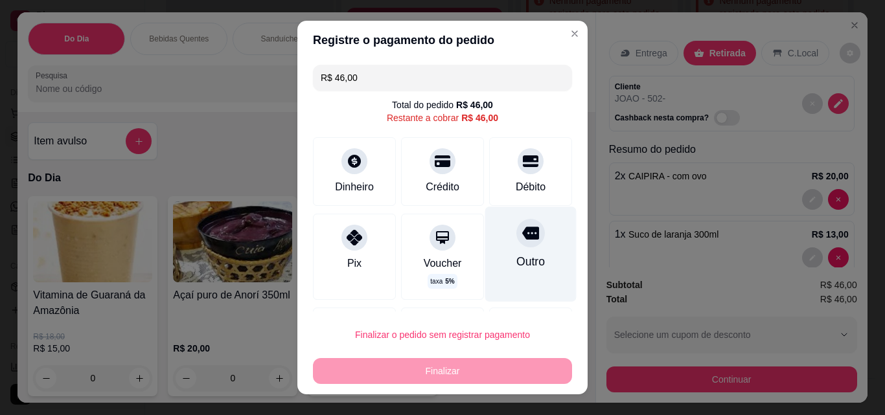
click at [516, 247] on div at bounding box center [530, 233] width 28 height 28
type input "R$ 0,00"
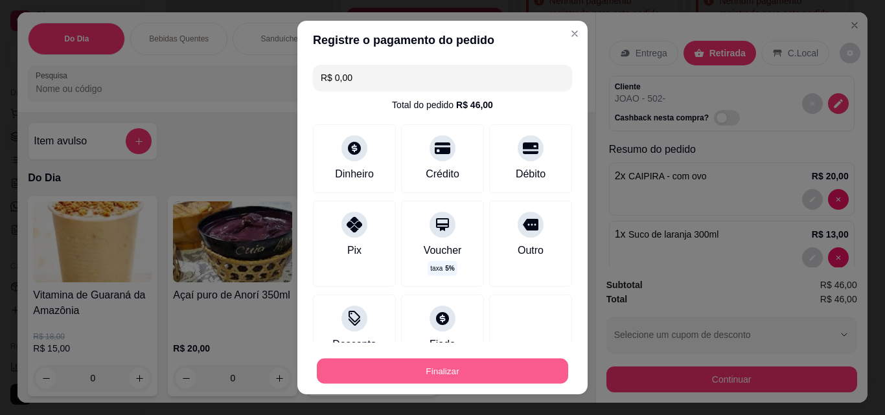
click at [462, 372] on button "Finalizar" at bounding box center [442, 371] width 251 height 25
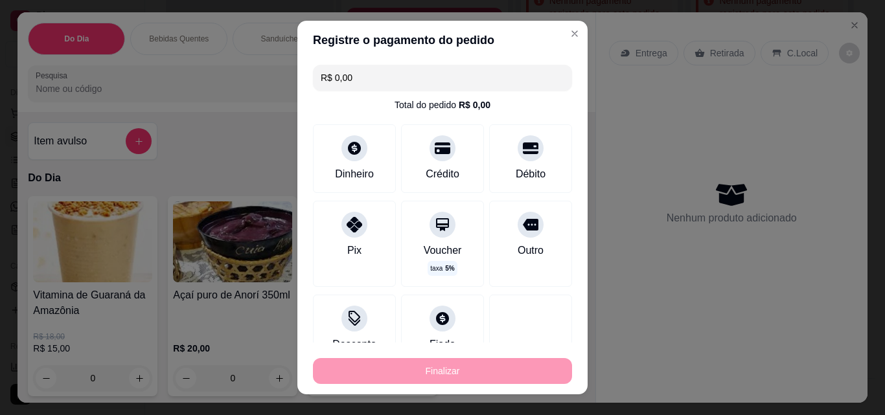
type input "0"
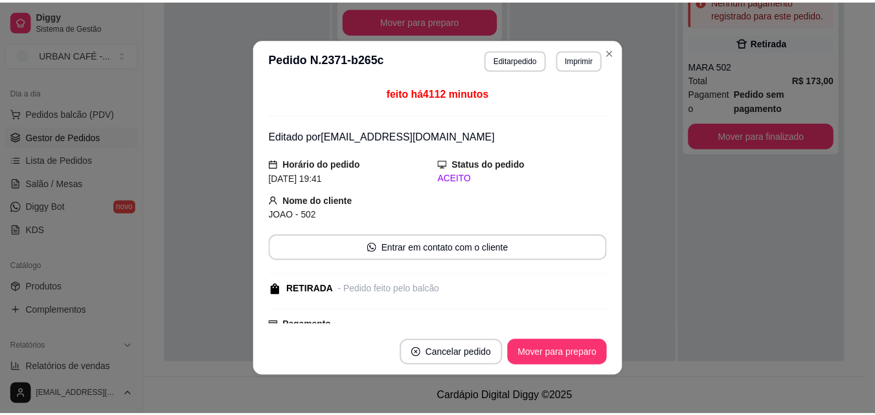
scroll to position [1164, 0]
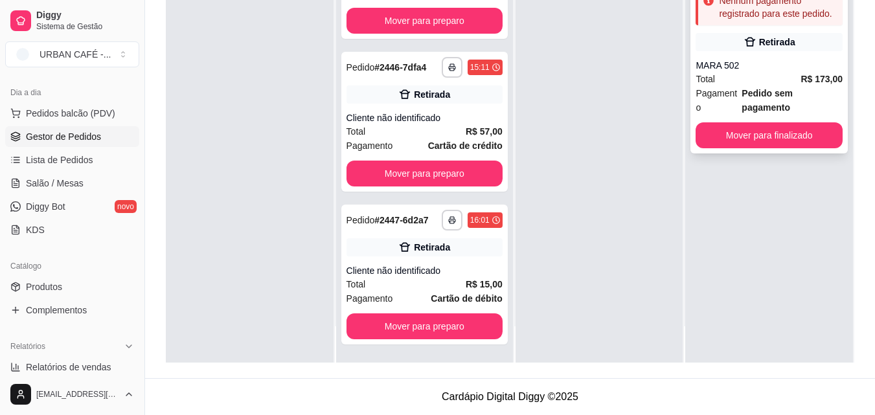
click at [783, 67] on div "MARA 502" at bounding box center [769, 65] width 147 height 13
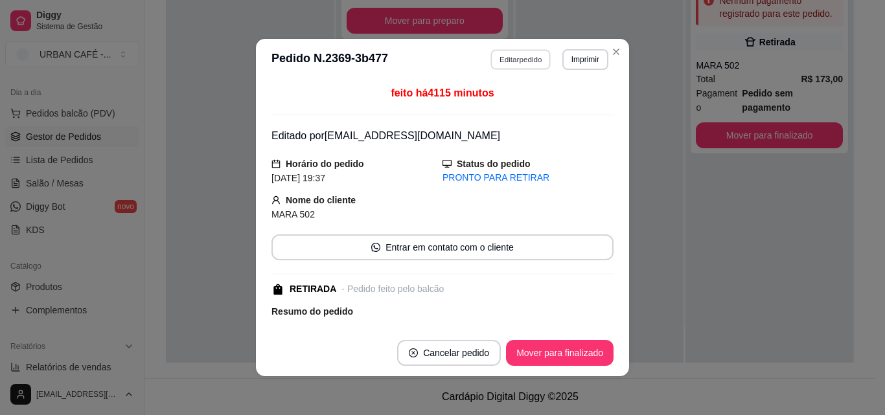
click at [521, 59] on button "Editar pedido" at bounding box center [521, 59] width 60 height 20
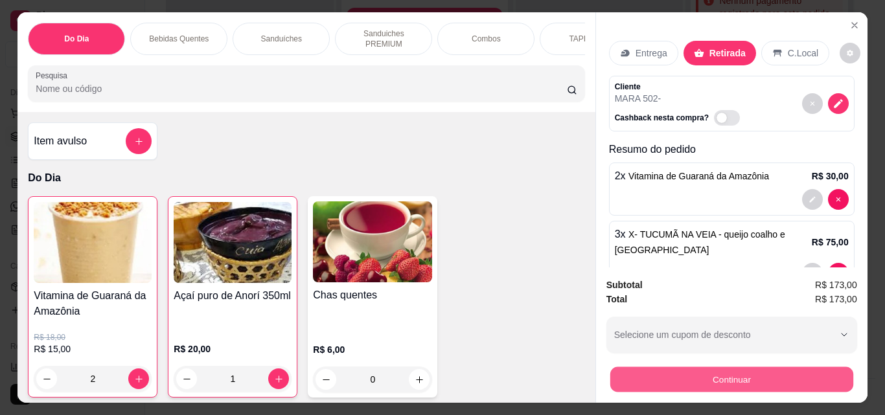
click at [783, 376] on button "Continuar" at bounding box center [730, 379] width 243 height 25
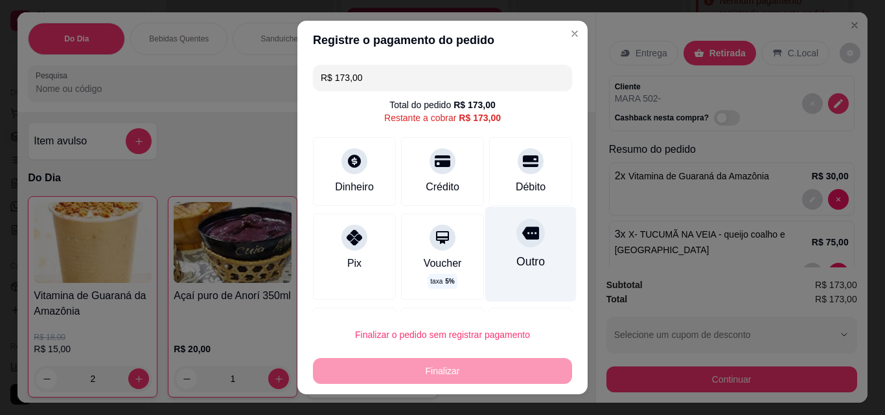
click at [516, 245] on div at bounding box center [530, 233] width 28 height 28
type input "R$ 0,00"
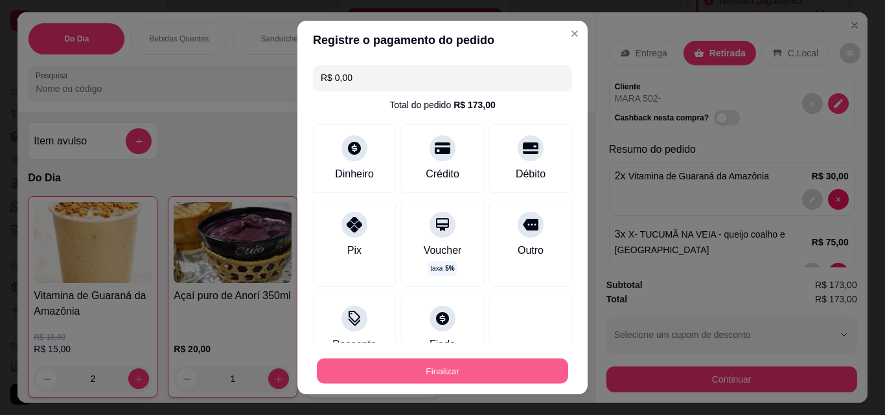
click at [484, 370] on button "Finalizar" at bounding box center [442, 371] width 251 height 25
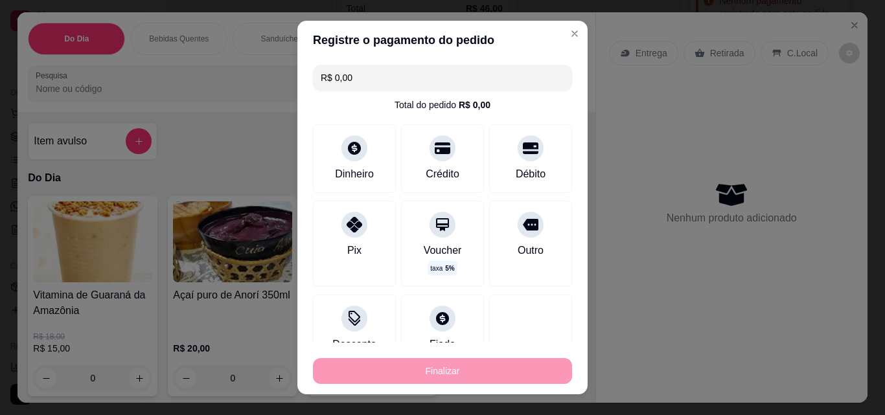
type input "0"
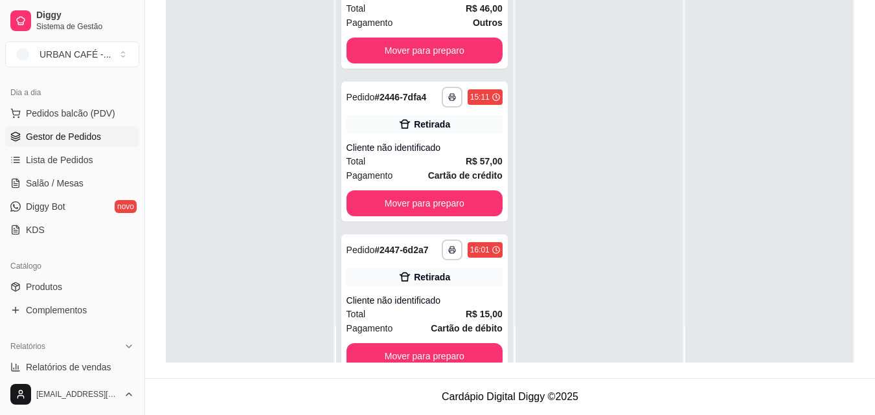
scroll to position [0, 0]
